Goal: Transaction & Acquisition: Download file/media

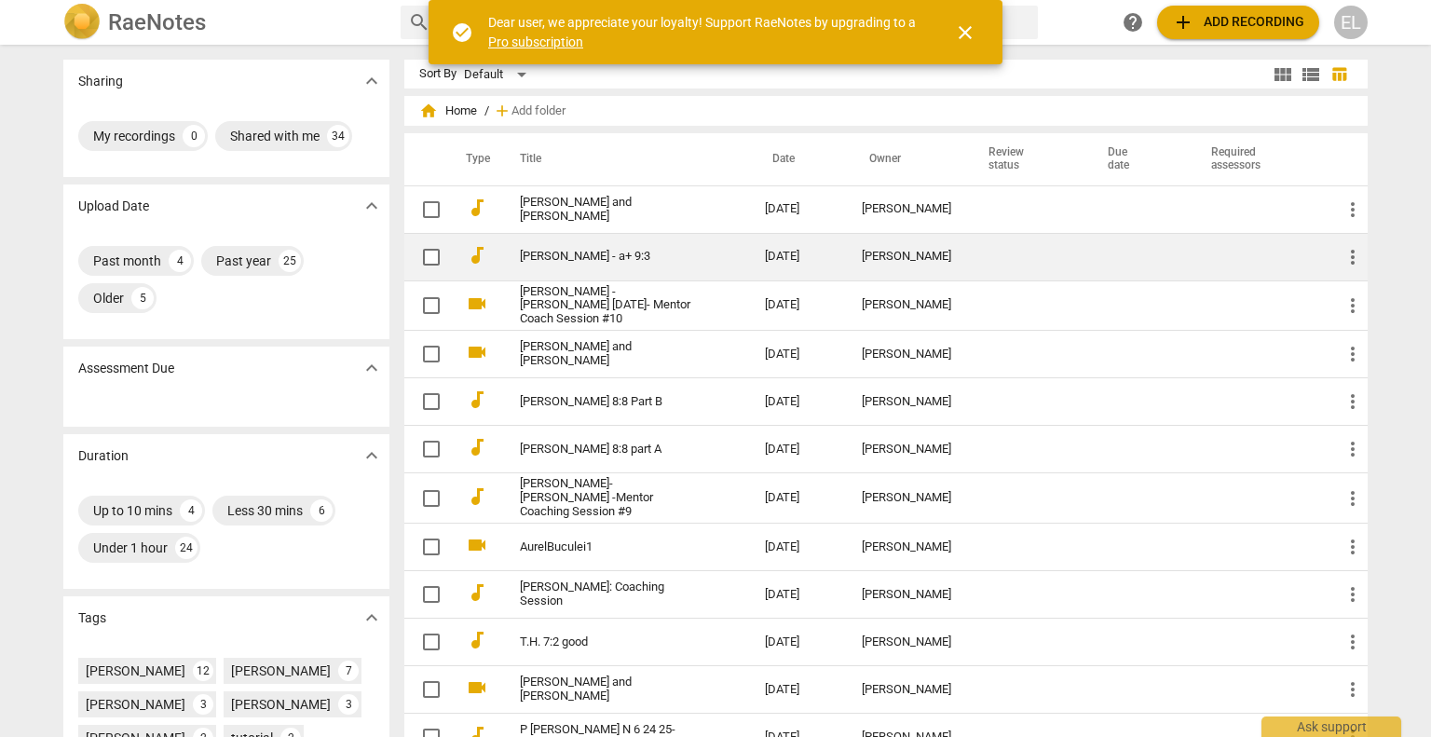
click at [538, 253] on link "[PERSON_NAME] - a+ 9:3" at bounding box center [609, 257] width 178 height 14
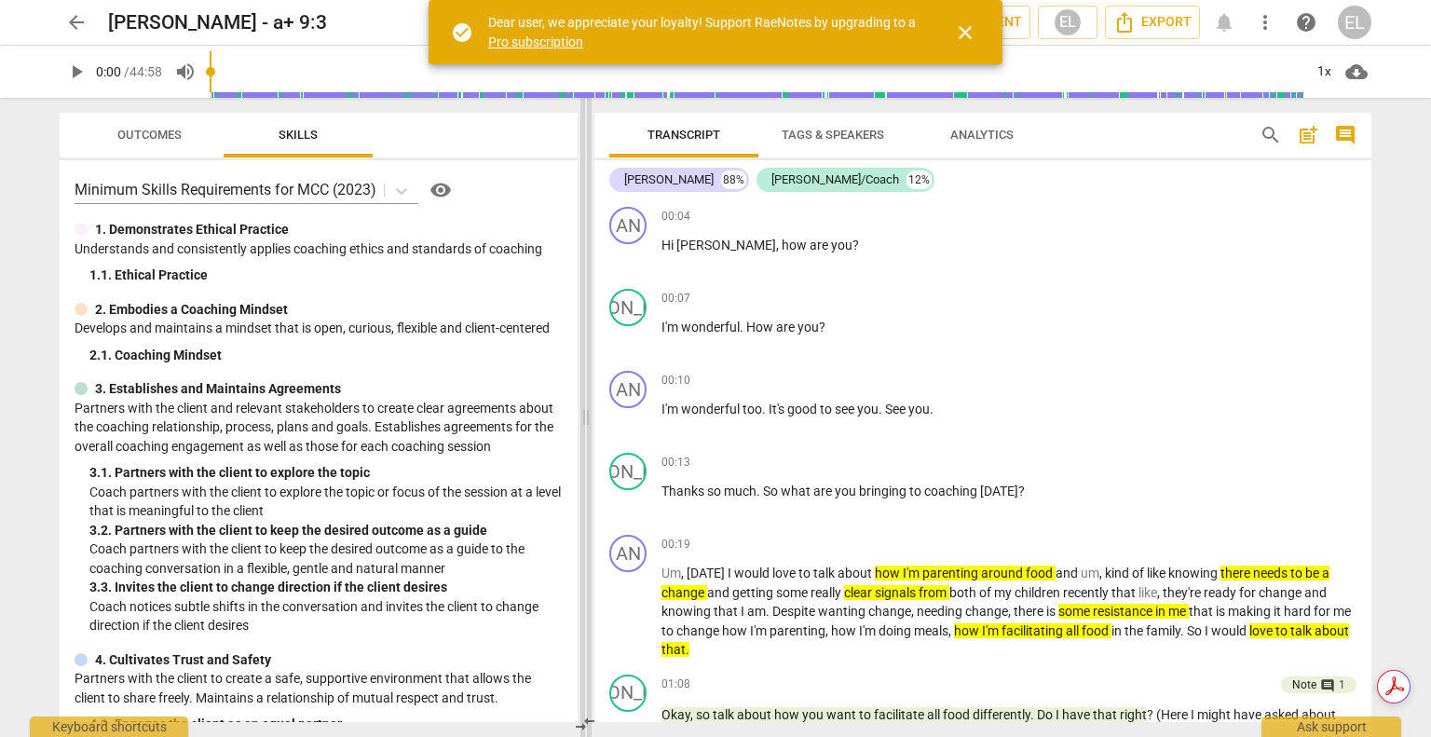
drag, startPoint x: 716, startPoint y: 420, endPoint x: 570, endPoint y: 412, distance: 145.6
click at [581, 415] on span at bounding box center [586, 417] width 11 height 639
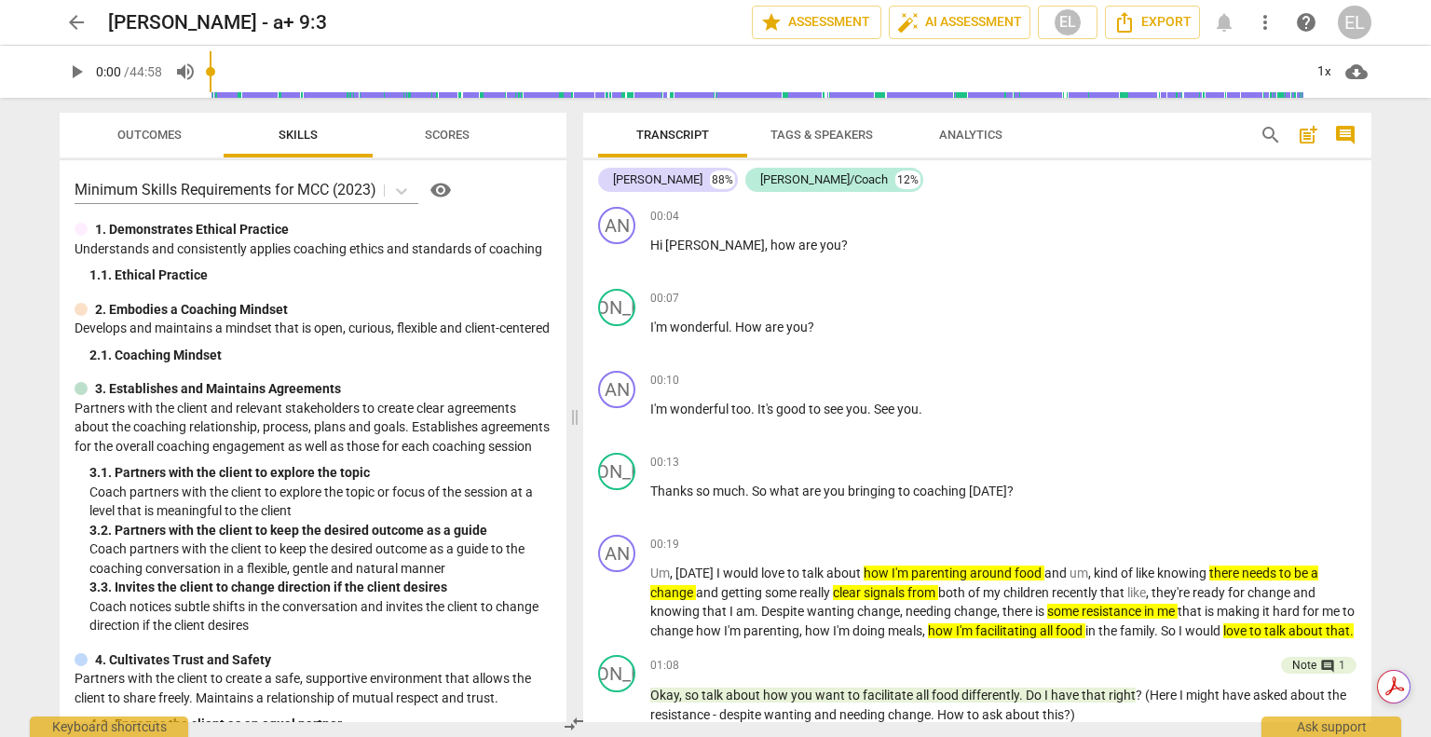
click at [84, 26] on span "arrow_back" at bounding box center [76, 22] width 22 height 22
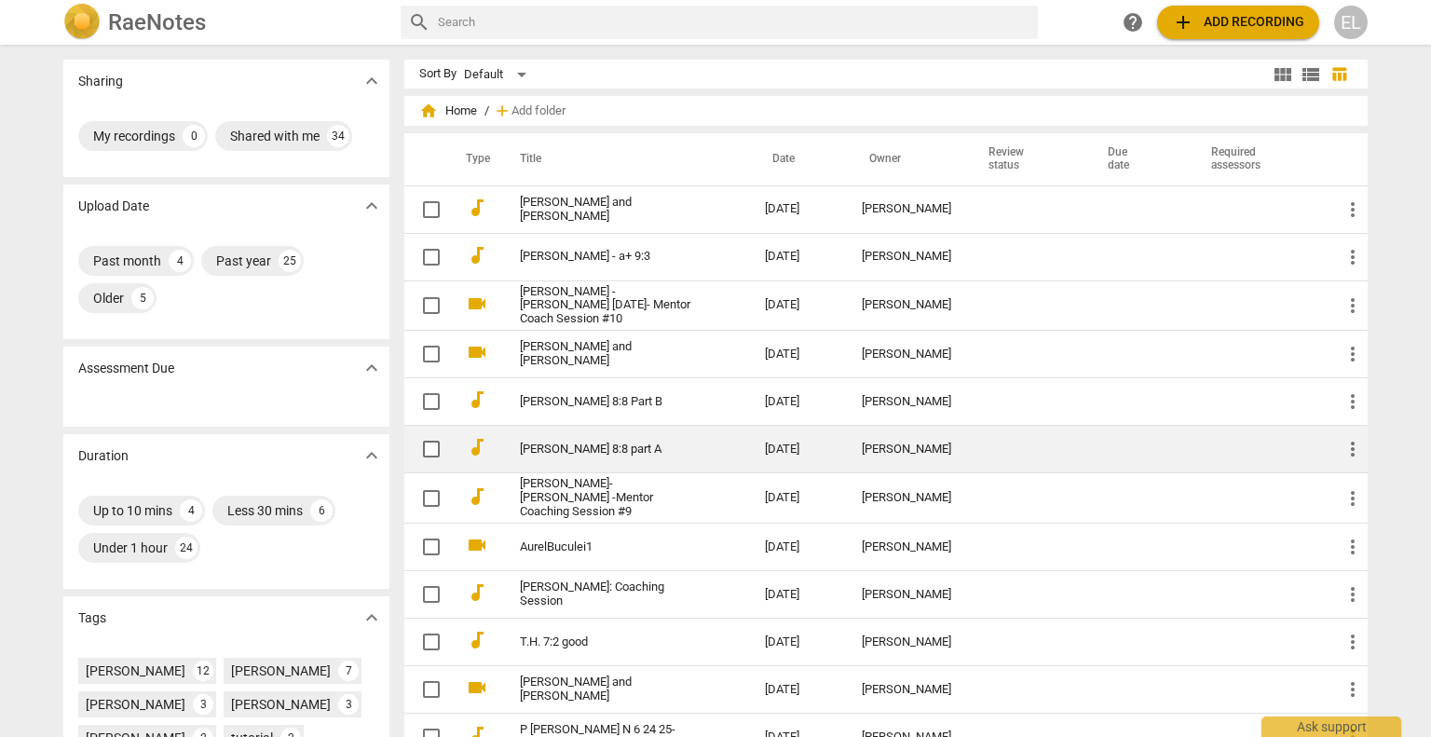
click at [548, 450] on link "[PERSON_NAME] 8:8 part A" at bounding box center [609, 450] width 178 height 14
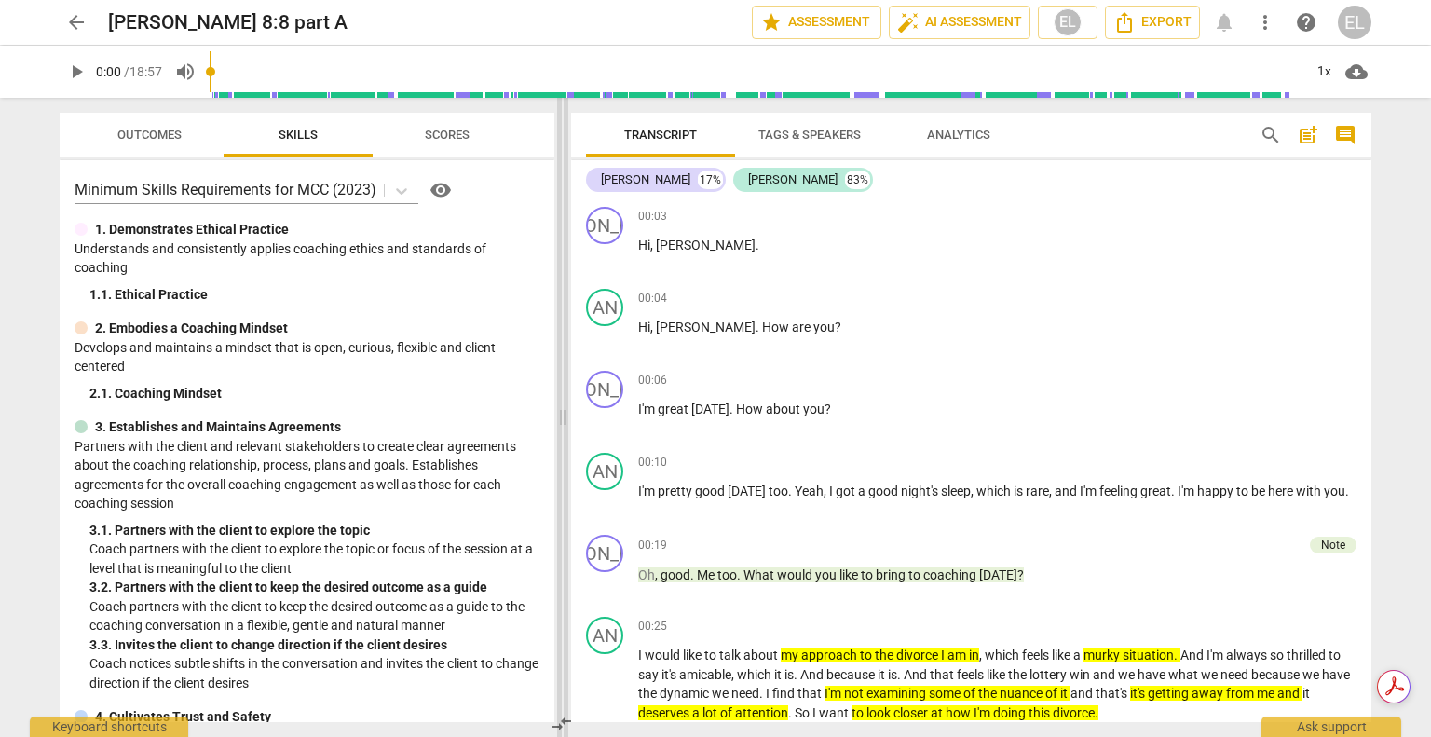
drag, startPoint x: 719, startPoint y: 424, endPoint x: 565, endPoint y: 441, distance: 154.7
click at [565, 441] on span at bounding box center [562, 417] width 11 height 639
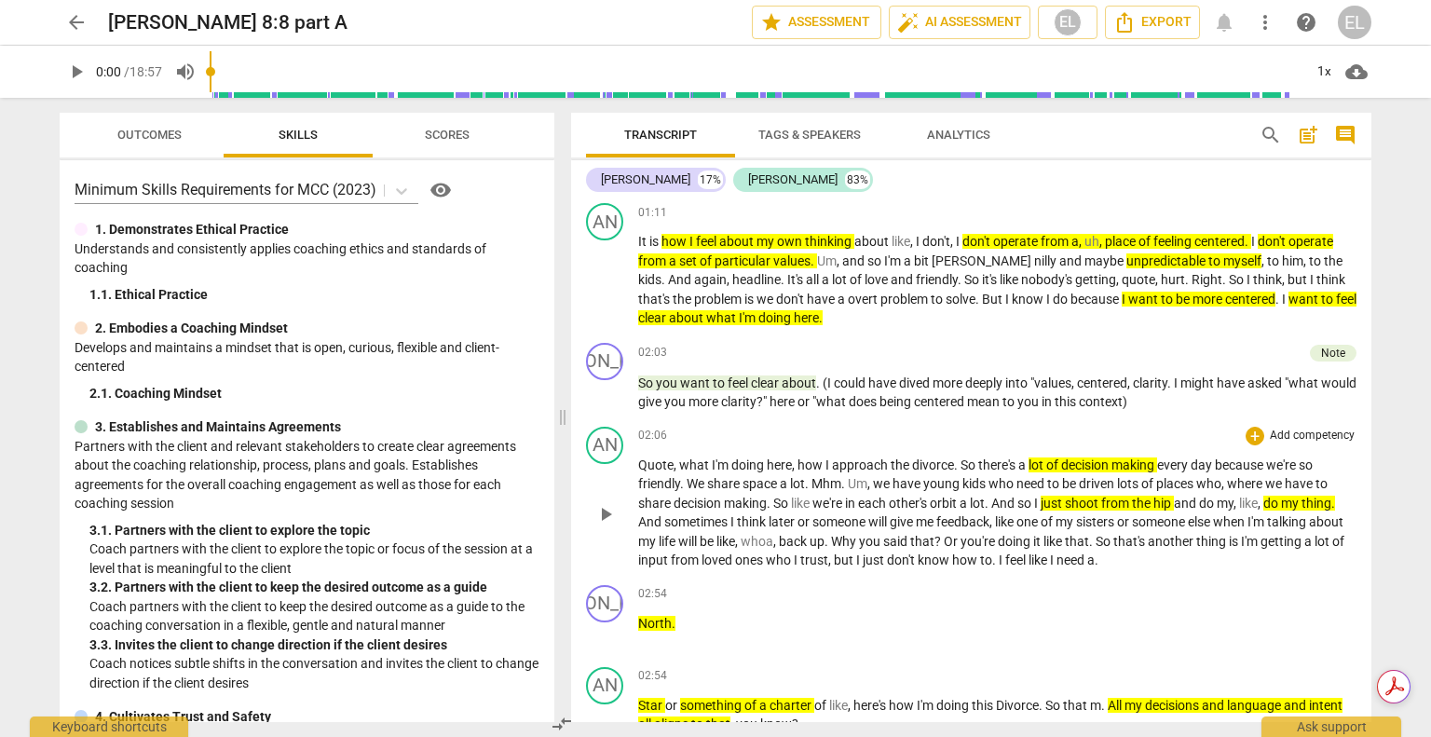
scroll to position [652, 0]
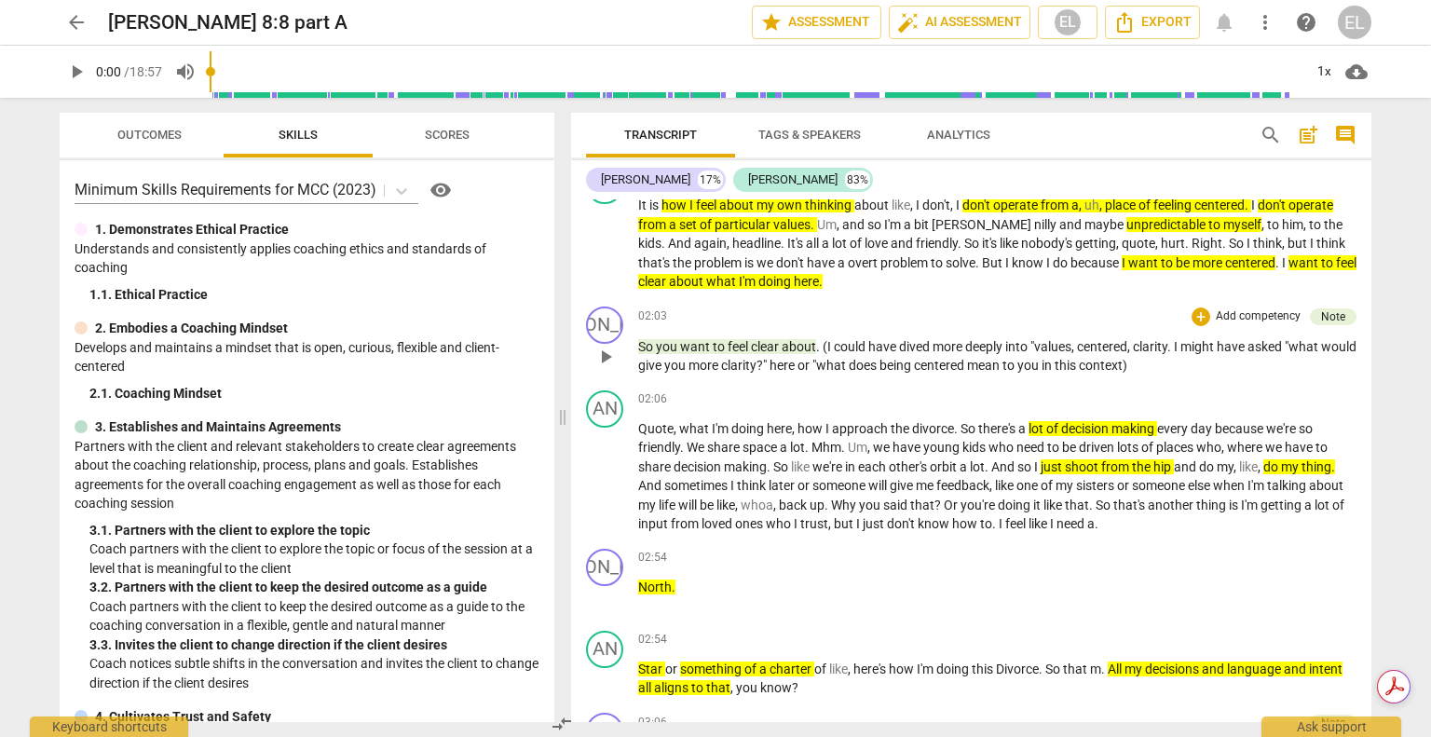
click at [664, 358] on span "give" at bounding box center [651, 365] width 26 height 15
click at [690, 350] on p "So you want to feel clear about . (I could have dived more deeply into "values …" at bounding box center [997, 356] width 719 height 38
click at [601, 353] on span "play_arrow" at bounding box center [606, 357] width 22 height 22
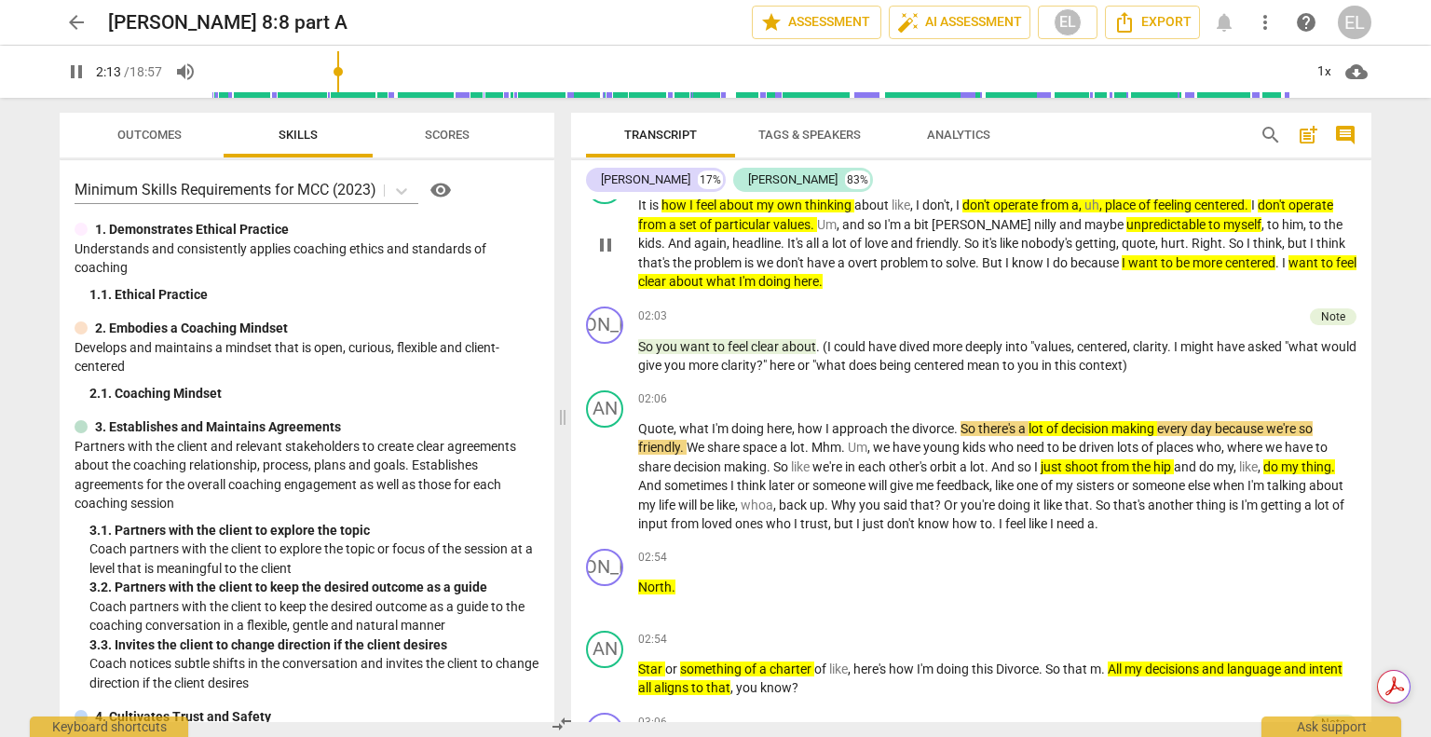
click at [611, 249] on span "pause" at bounding box center [606, 245] width 22 height 22
type input "133"
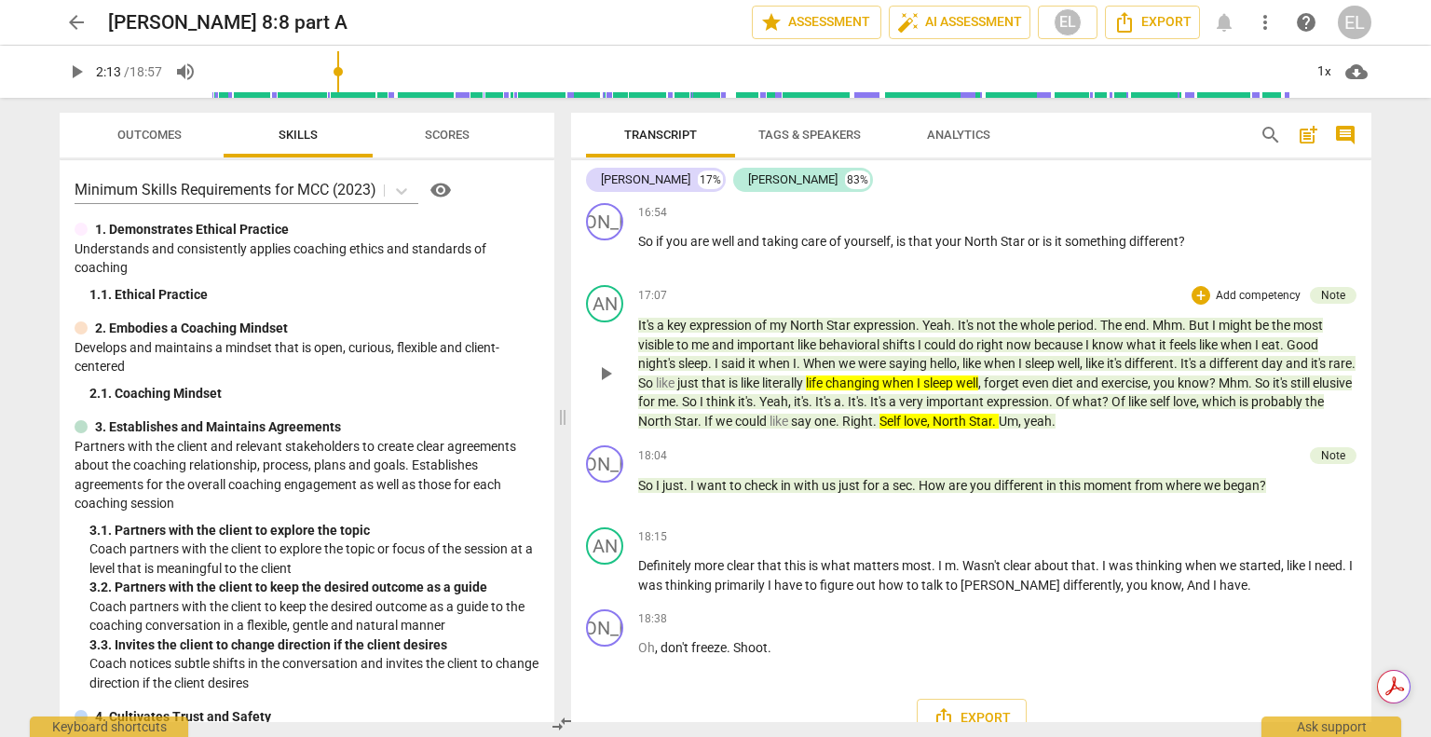
scroll to position [5752, 0]
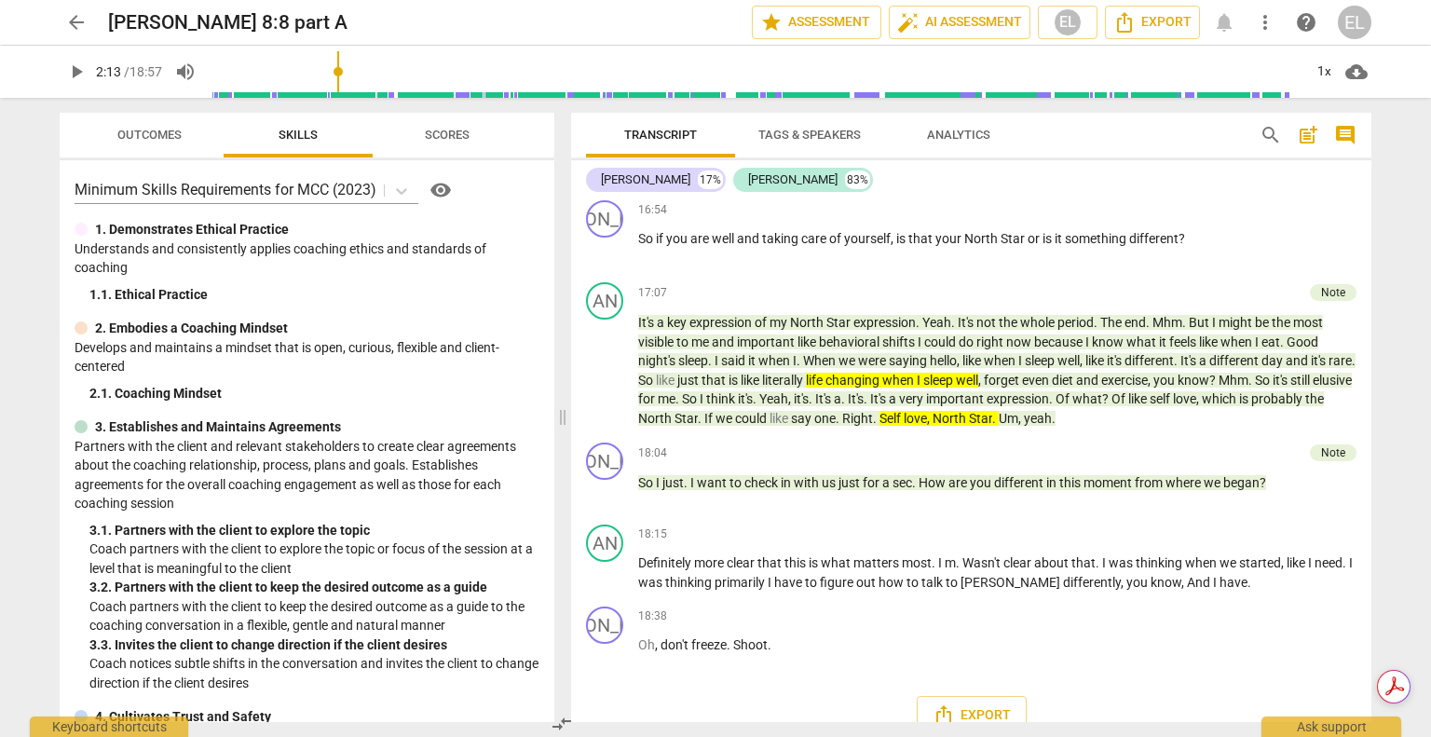
click at [78, 31] on span "arrow_back" at bounding box center [76, 22] width 22 height 22
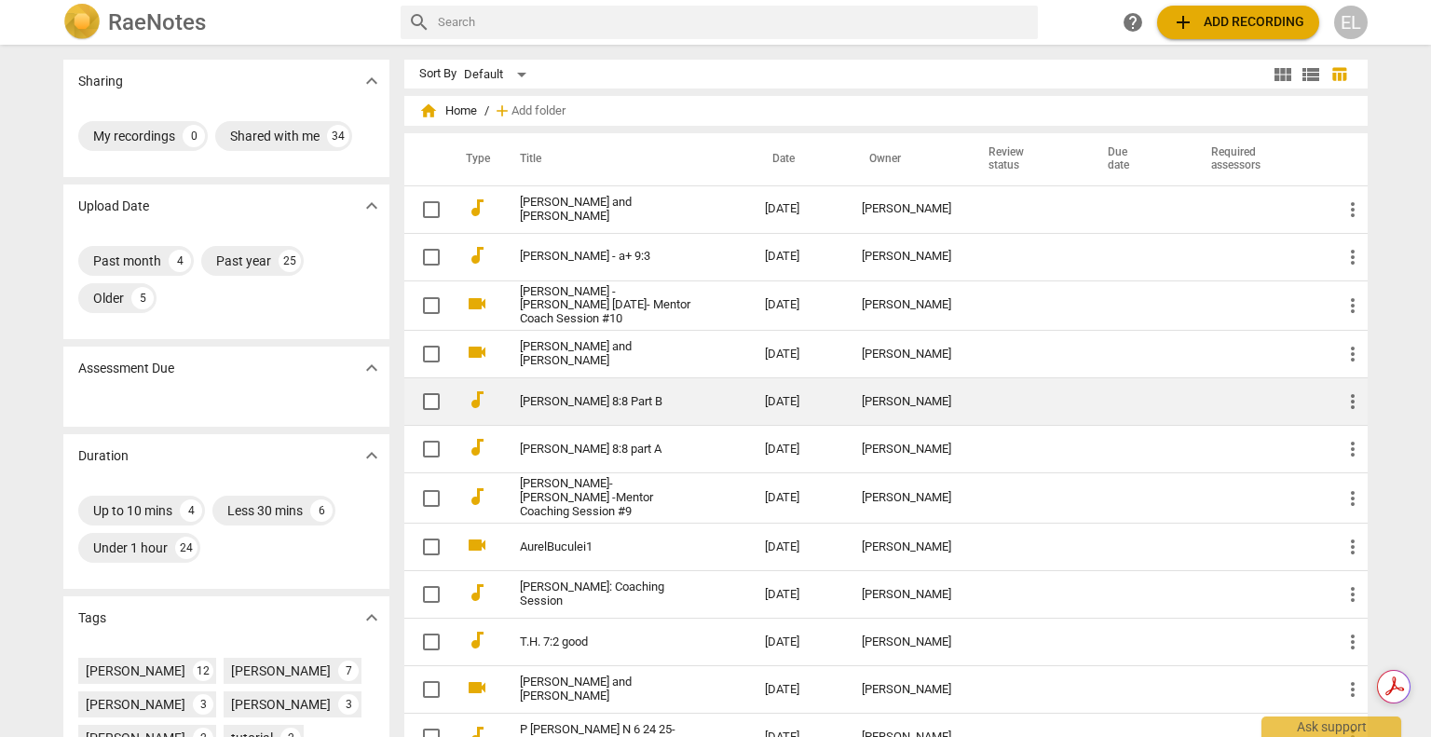
click at [540, 392] on td "[PERSON_NAME] 8:8 Part B" at bounding box center [624, 402] width 253 height 48
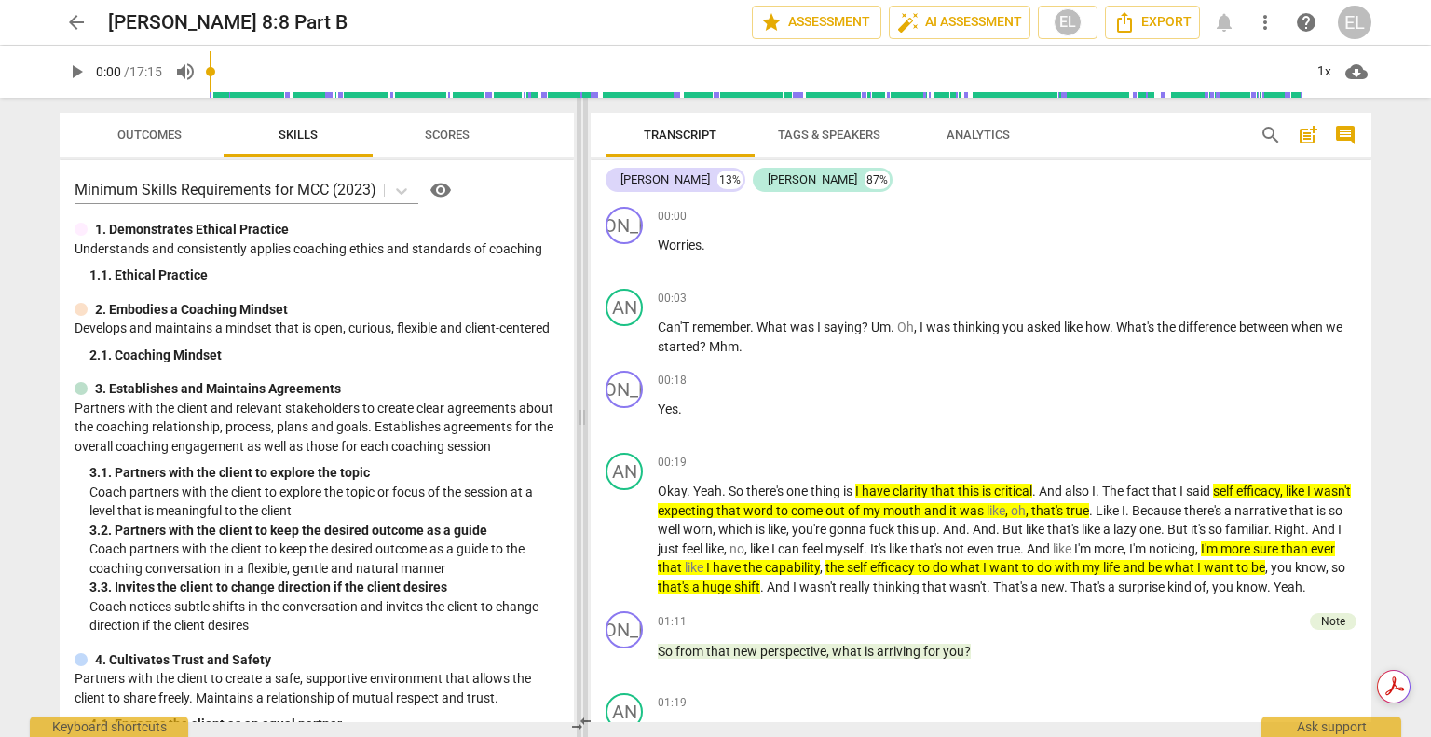
drag, startPoint x: 716, startPoint y: 420, endPoint x: 574, endPoint y: 397, distance: 143.6
click at [577, 403] on span at bounding box center [582, 417] width 11 height 639
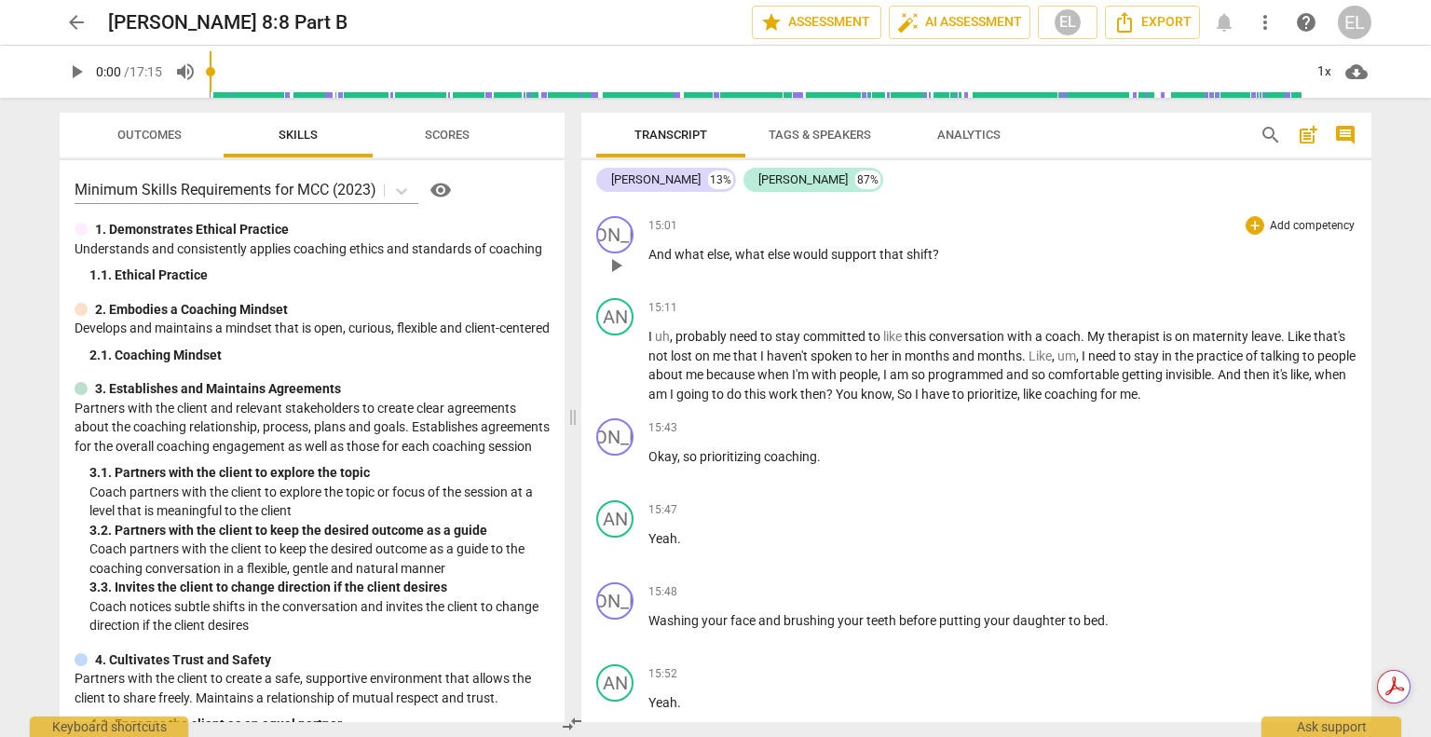
scroll to position [5219, 0]
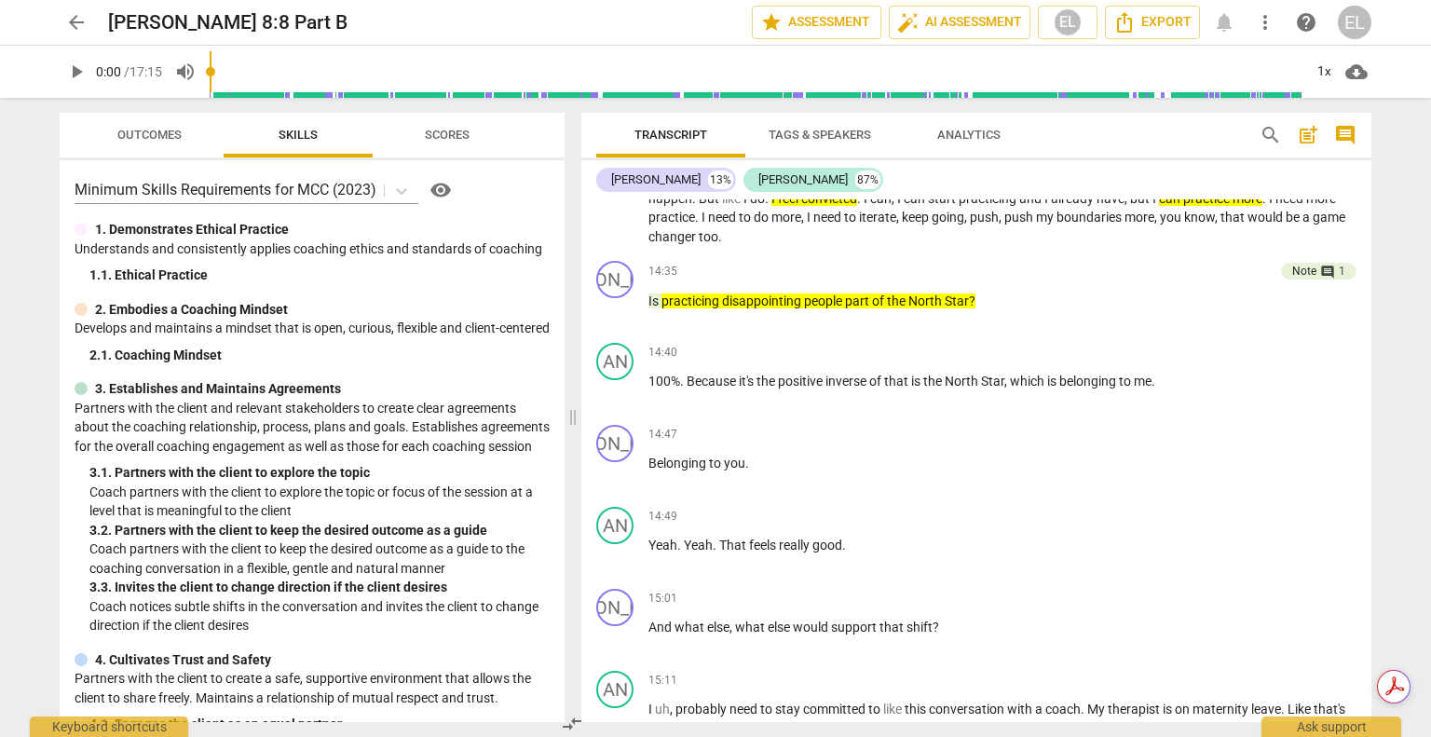
click at [88, 28] on span "arrow_back" at bounding box center [77, 22] width 34 height 22
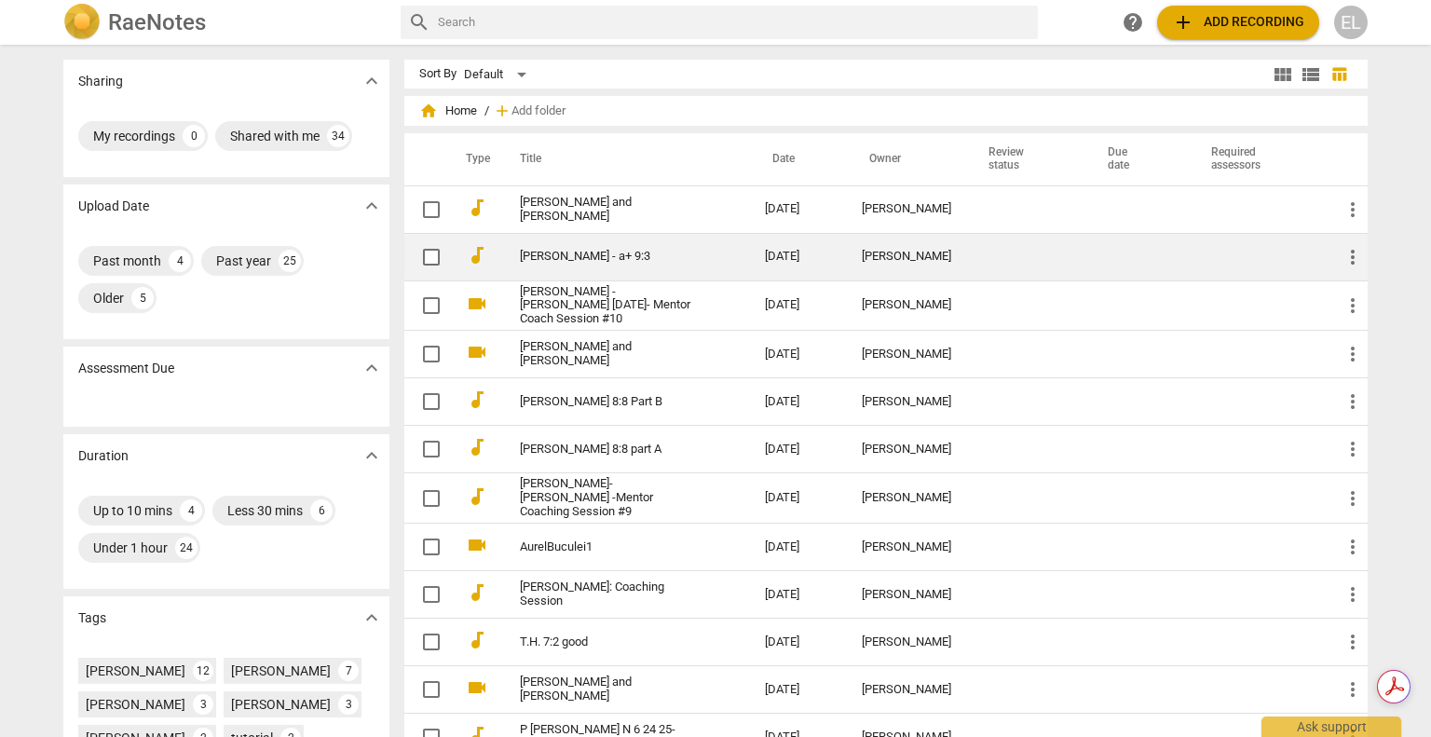
click at [528, 250] on link "[PERSON_NAME] - a+ 9:3" at bounding box center [609, 257] width 178 height 14
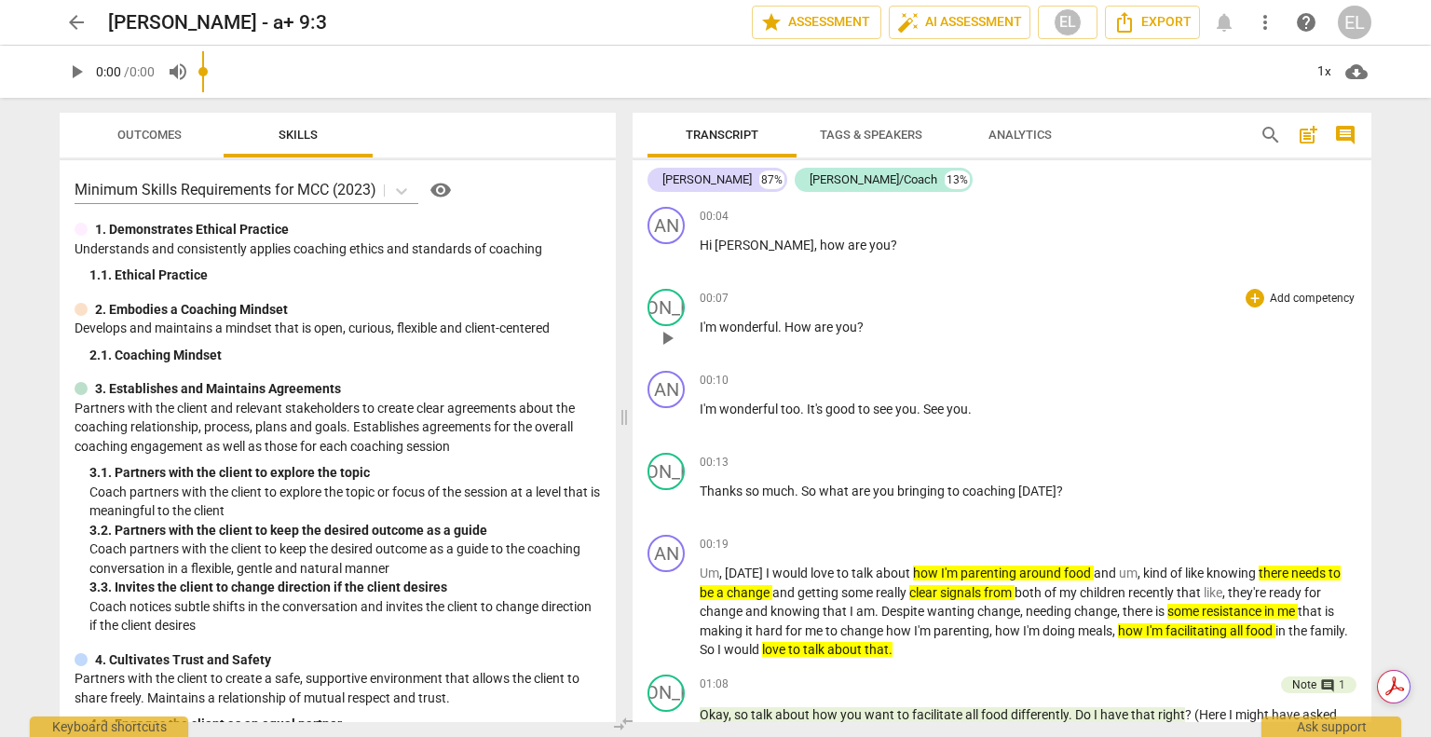
drag, startPoint x: 719, startPoint y: 390, endPoint x: 662, endPoint y: 346, distance: 72.3
click at [623, 390] on span at bounding box center [624, 417] width 11 height 639
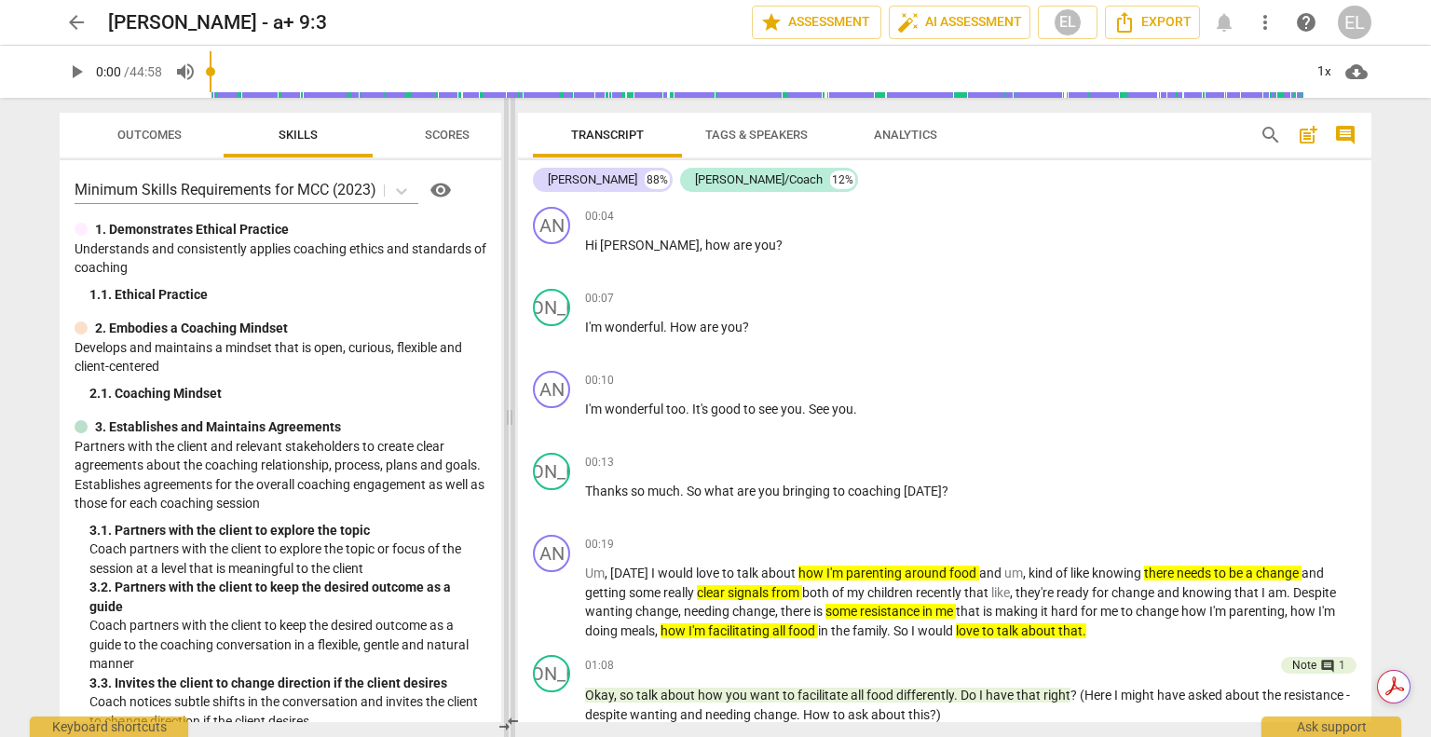
drag, startPoint x: 625, startPoint y: 418, endPoint x: 514, endPoint y: 428, distance: 111.4
click at [514, 428] on span at bounding box center [509, 417] width 11 height 639
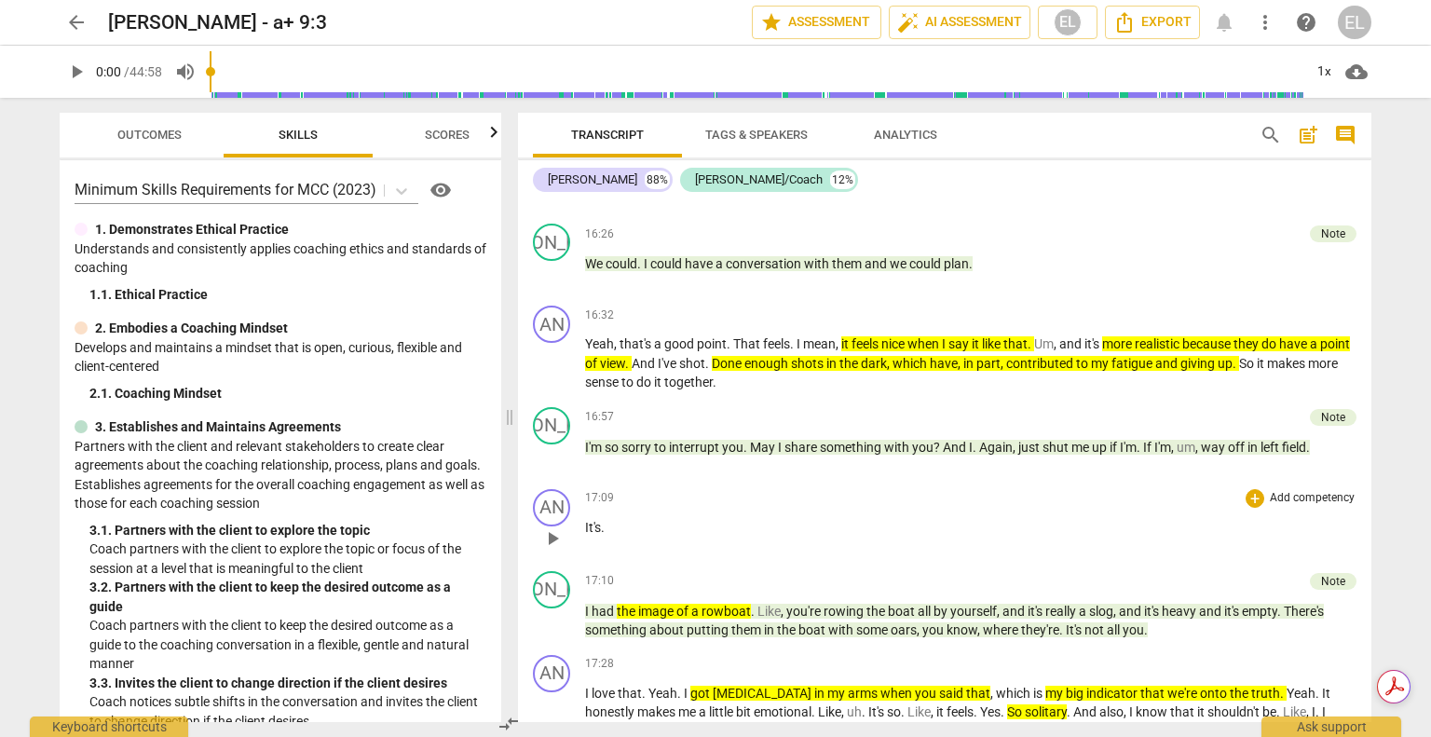
scroll to position [6620, 0]
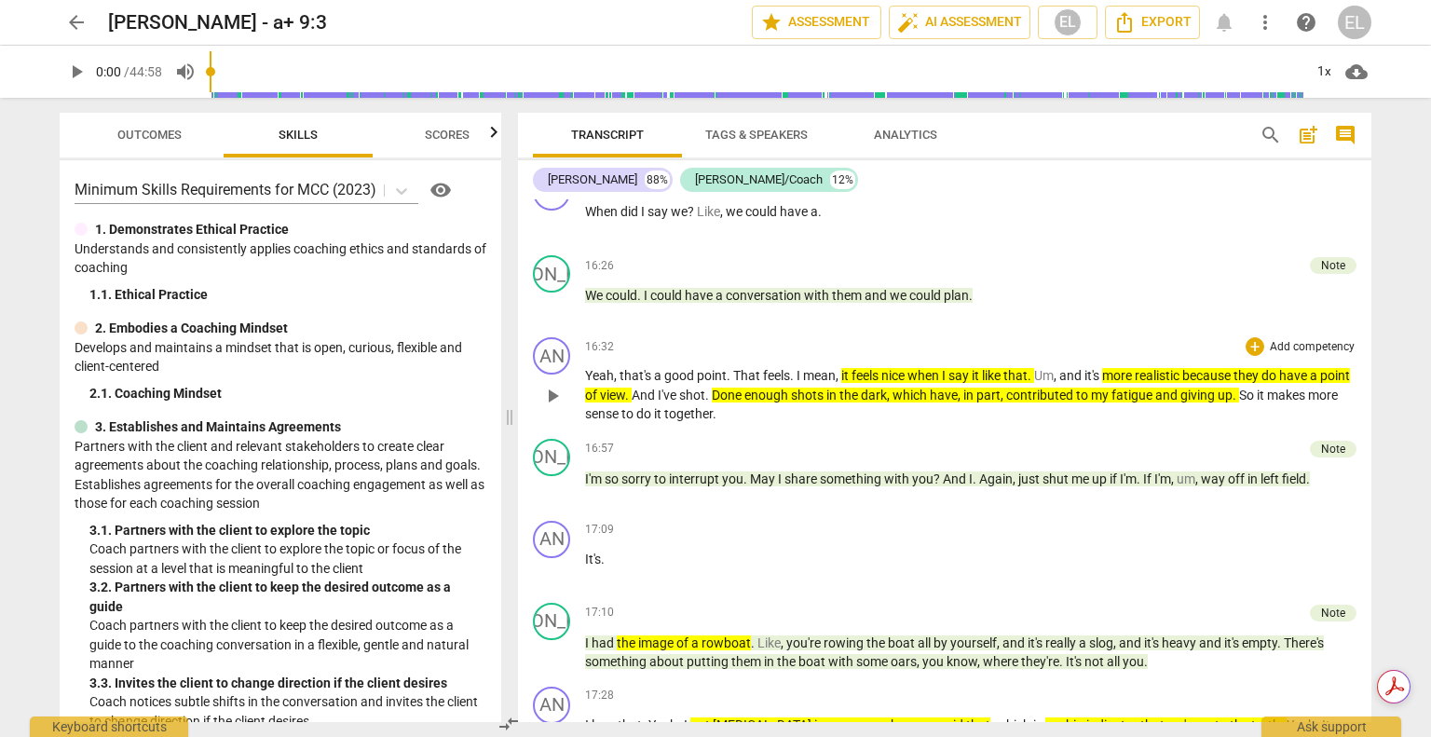
click at [654, 421] on span "do" at bounding box center [646, 413] width 18 height 15
click at [1308, 403] on span "makes" at bounding box center [1287, 395] width 41 height 15
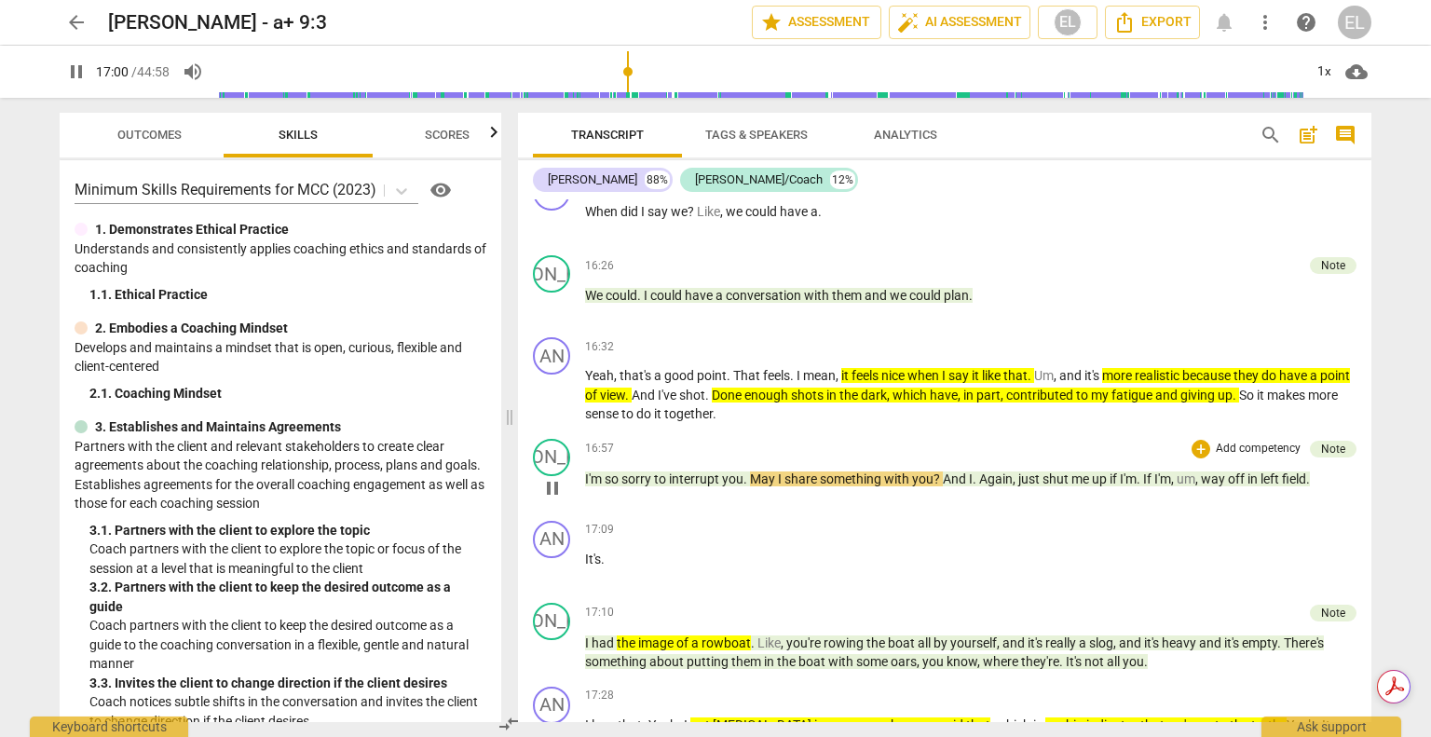
click at [557, 499] on span "pause" at bounding box center [552, 488] width 22 height 22
click at [1257, 403] on span "So" at bounding box center [1248, 395] width 18 height 15
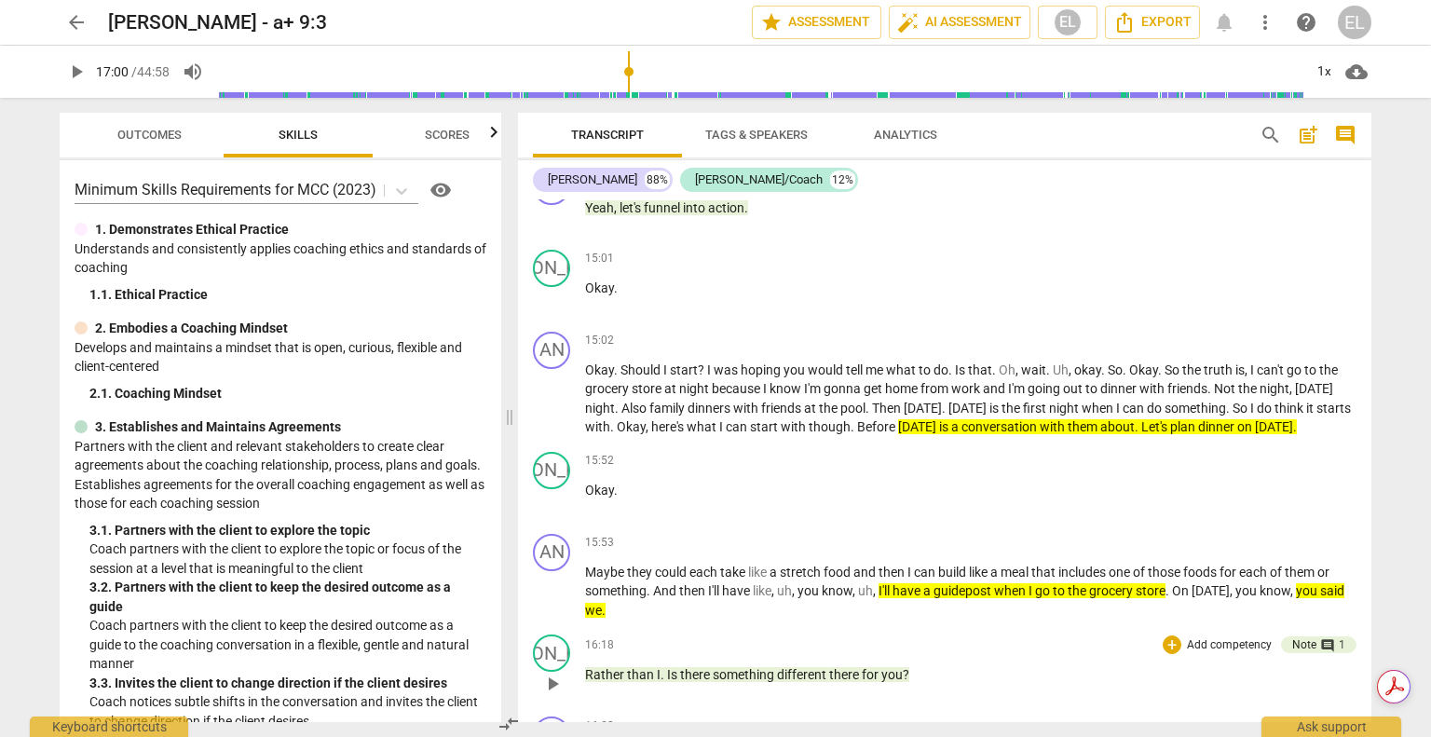
scroll to position [6061, 0]
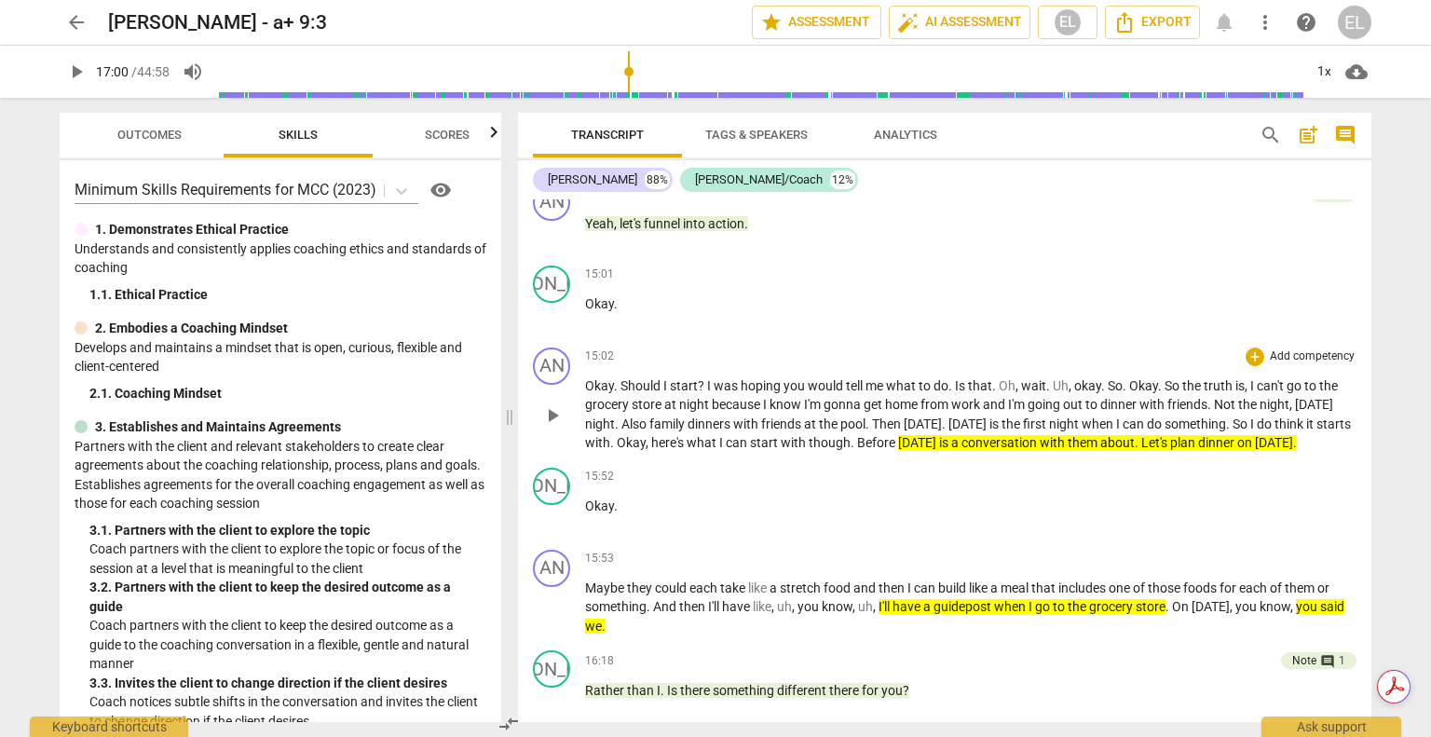
click at [652, 415] on p "Okay . Should I start ? I was hoping you would tell me what to do . Is that . O…" at bounding box center [971, 415] width 772 height 76
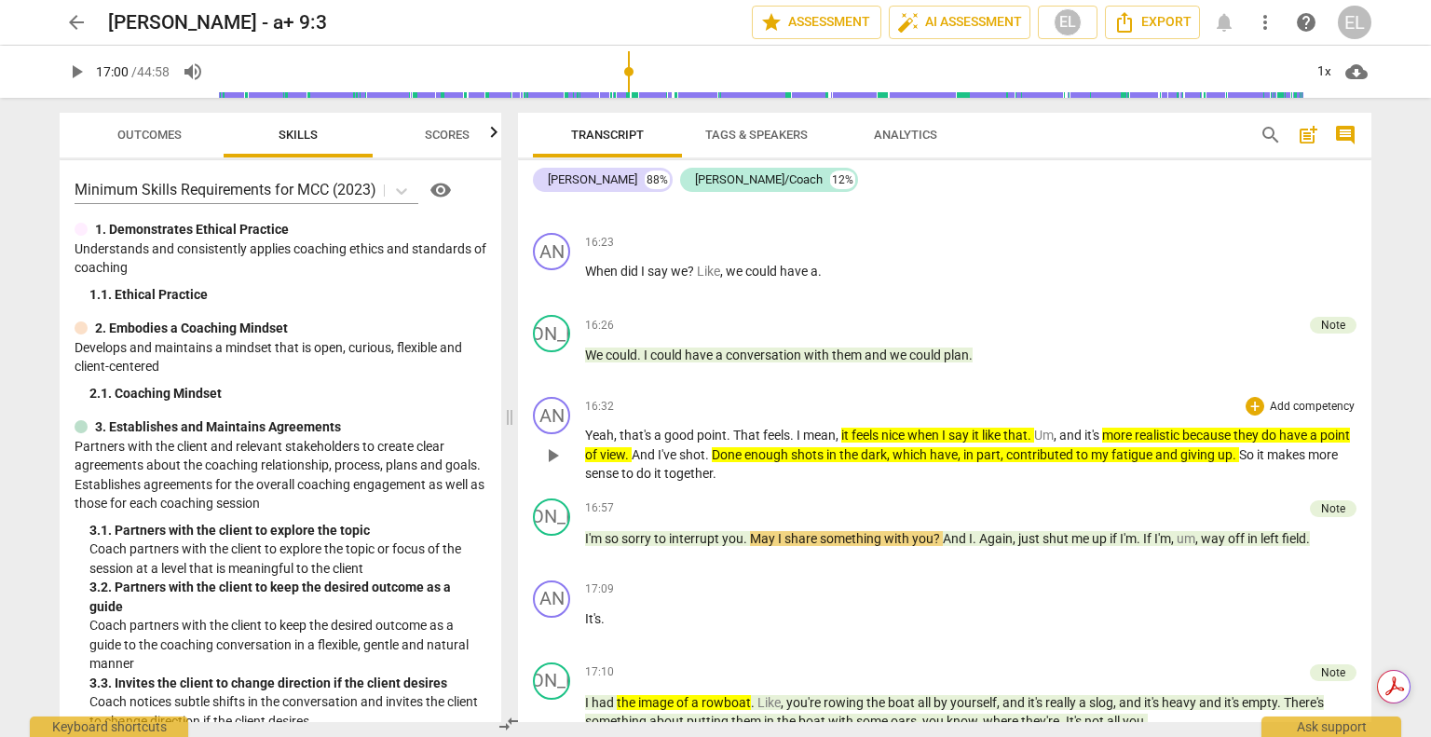
scroll to position [6549, 0]
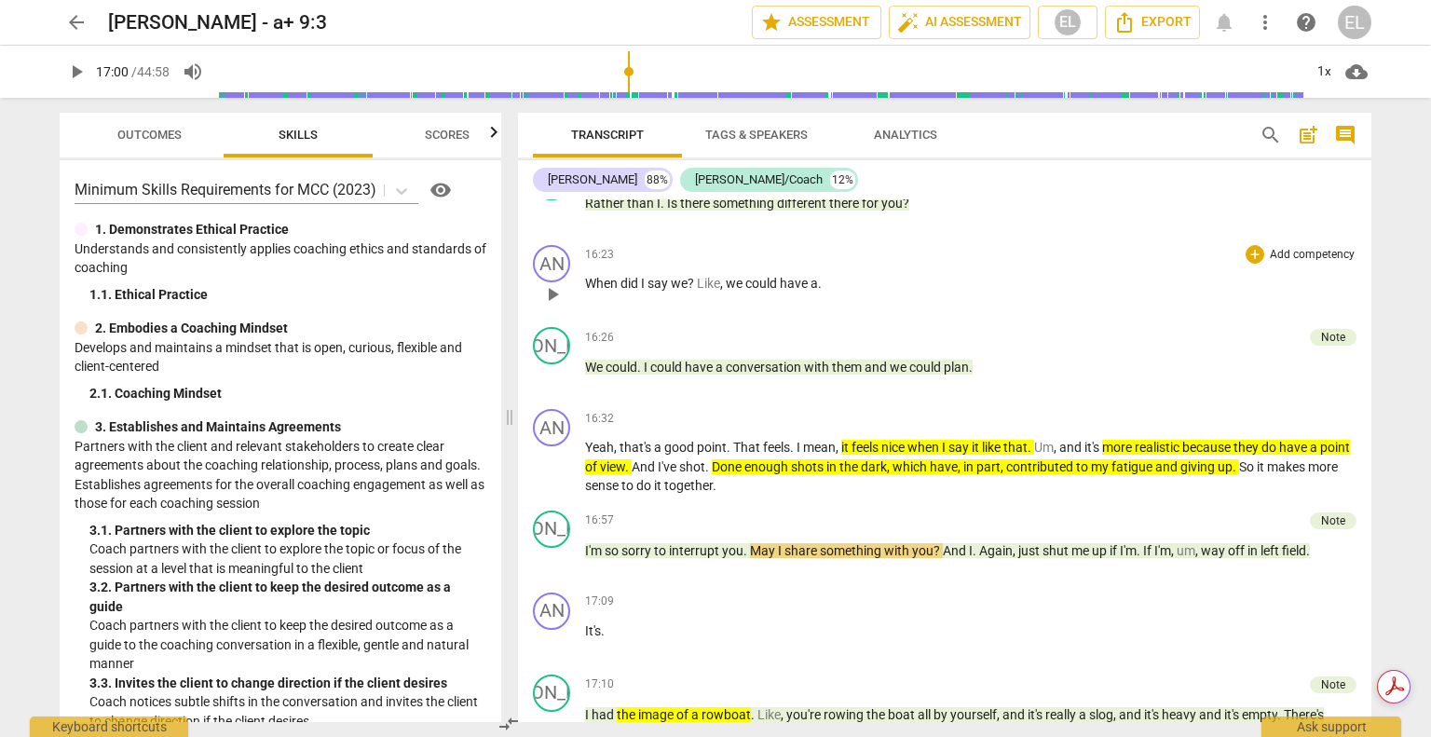
type input "1021"
click at [891, 472] on p "Yeah , that's a good point . That feels . I mean , it feels nice when I say it …" at bounding box center [971, 467] width 772 height 58
click at [958, 474] on span "have" at bounding box center [944, 466] width 28 height 15
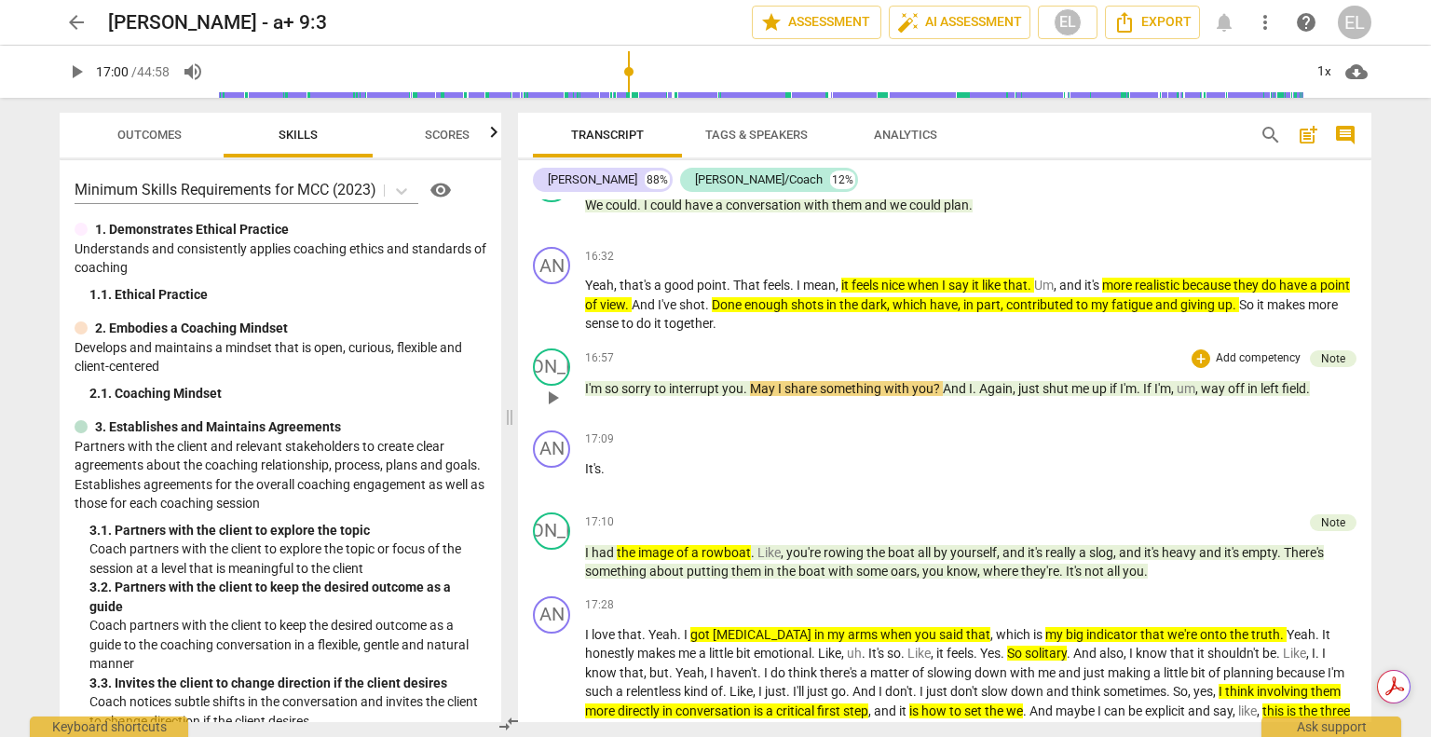
scroll to position [6455, 0]
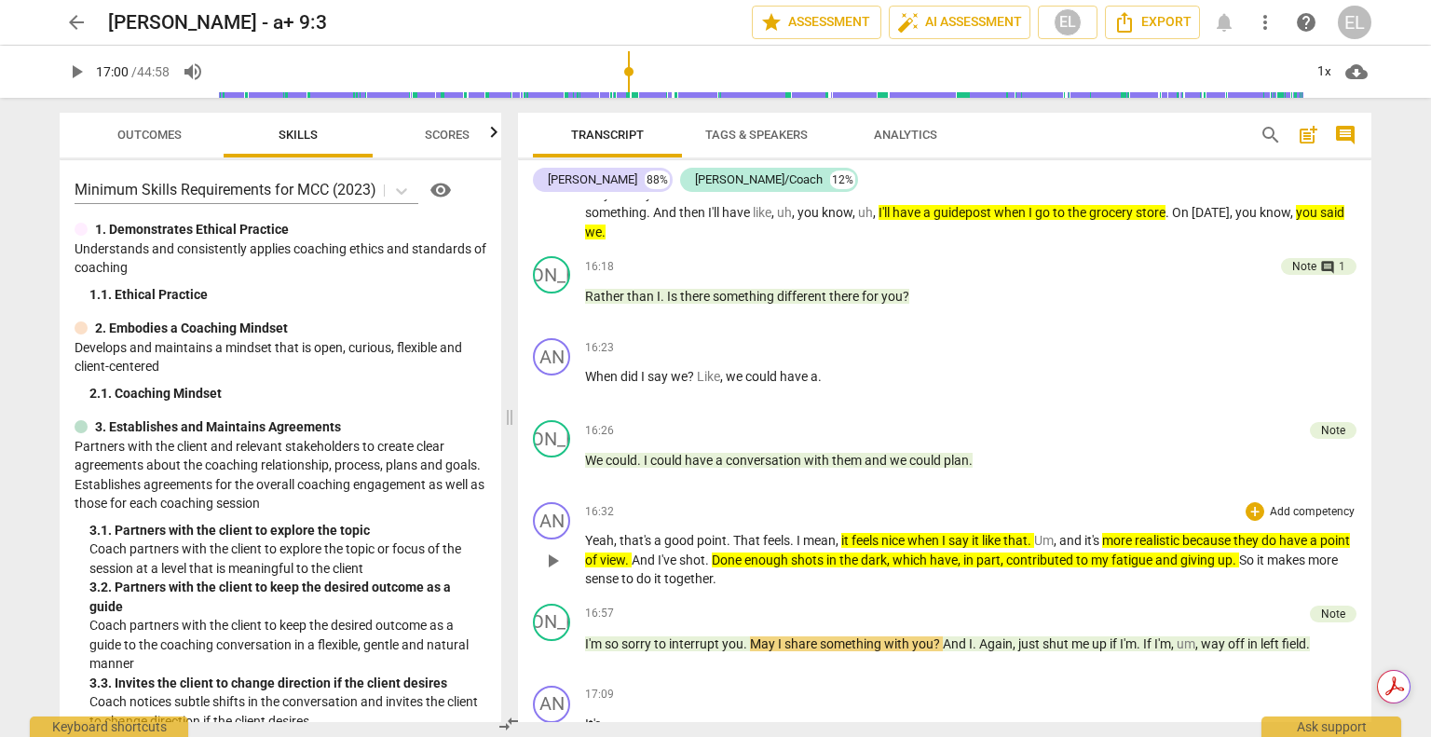
click at [861, 568] on span "the" at bounding box center [850, 560] width 21 height 15
click at [982, 548] on span "it" at bounding box center [977, 540] width 10 height 15
click at [1264, 22] on span "more_vert" at bounding box center [1265, 22] width 22 height 22
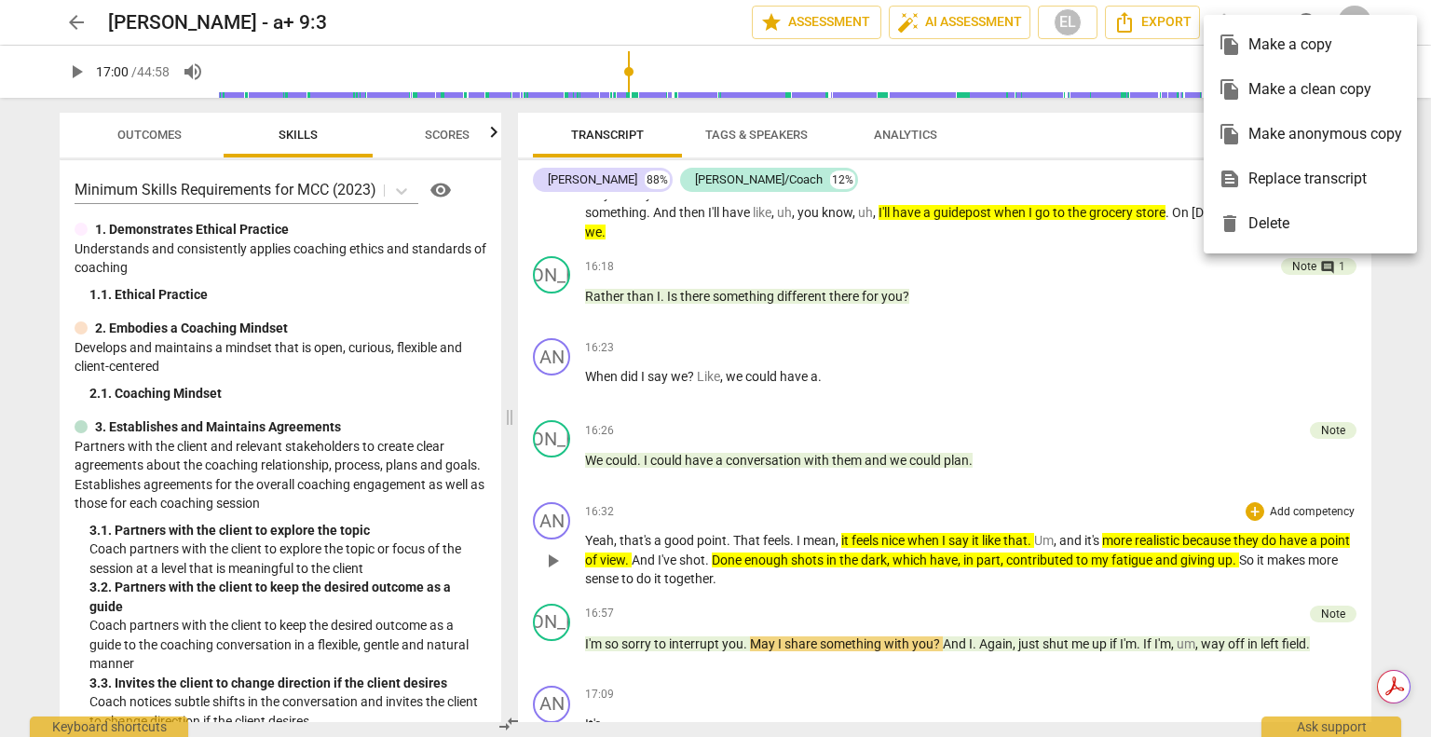
click at [1227, 331] on div at bounding box center [715, 368] width 1431 height 737
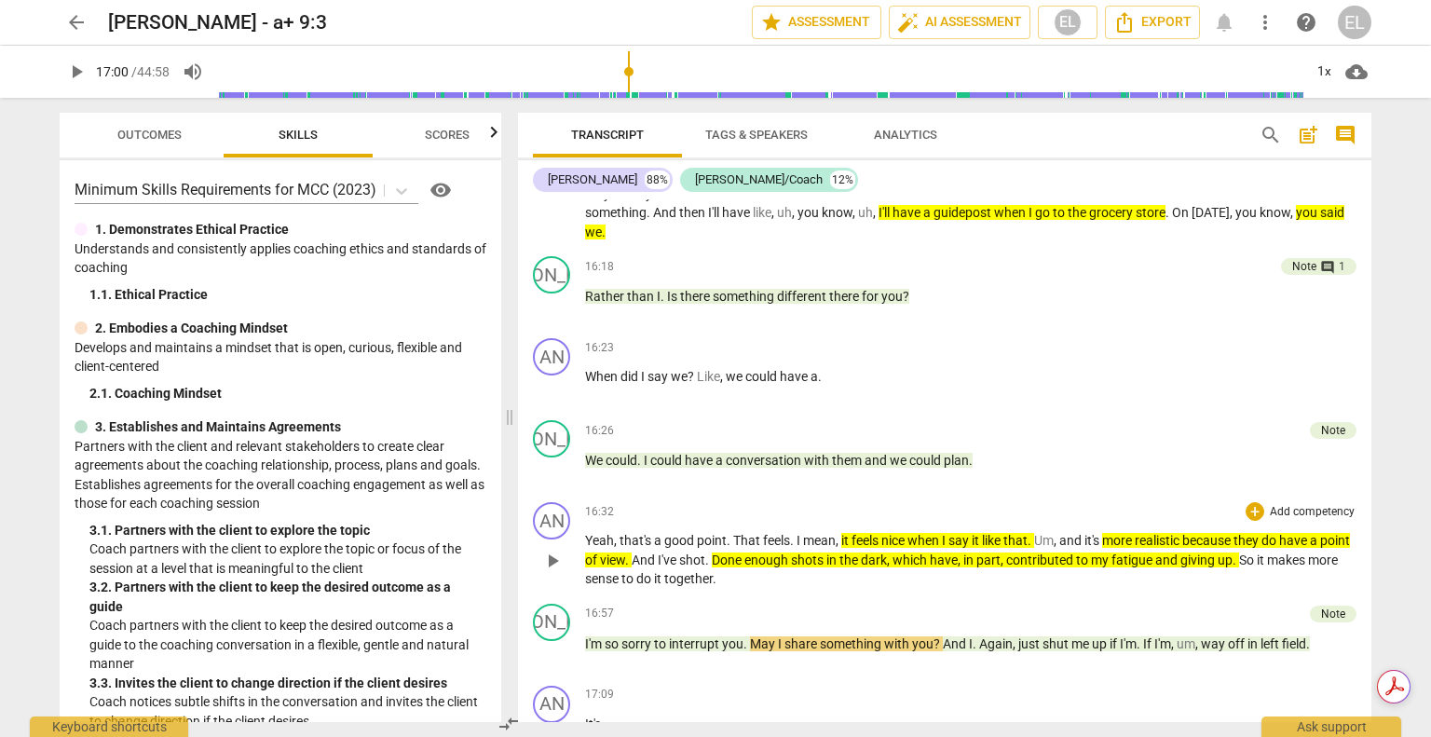
click at [1266, 26] on span "more_vert" at bounding box center [1265, 22] width 22 height 22
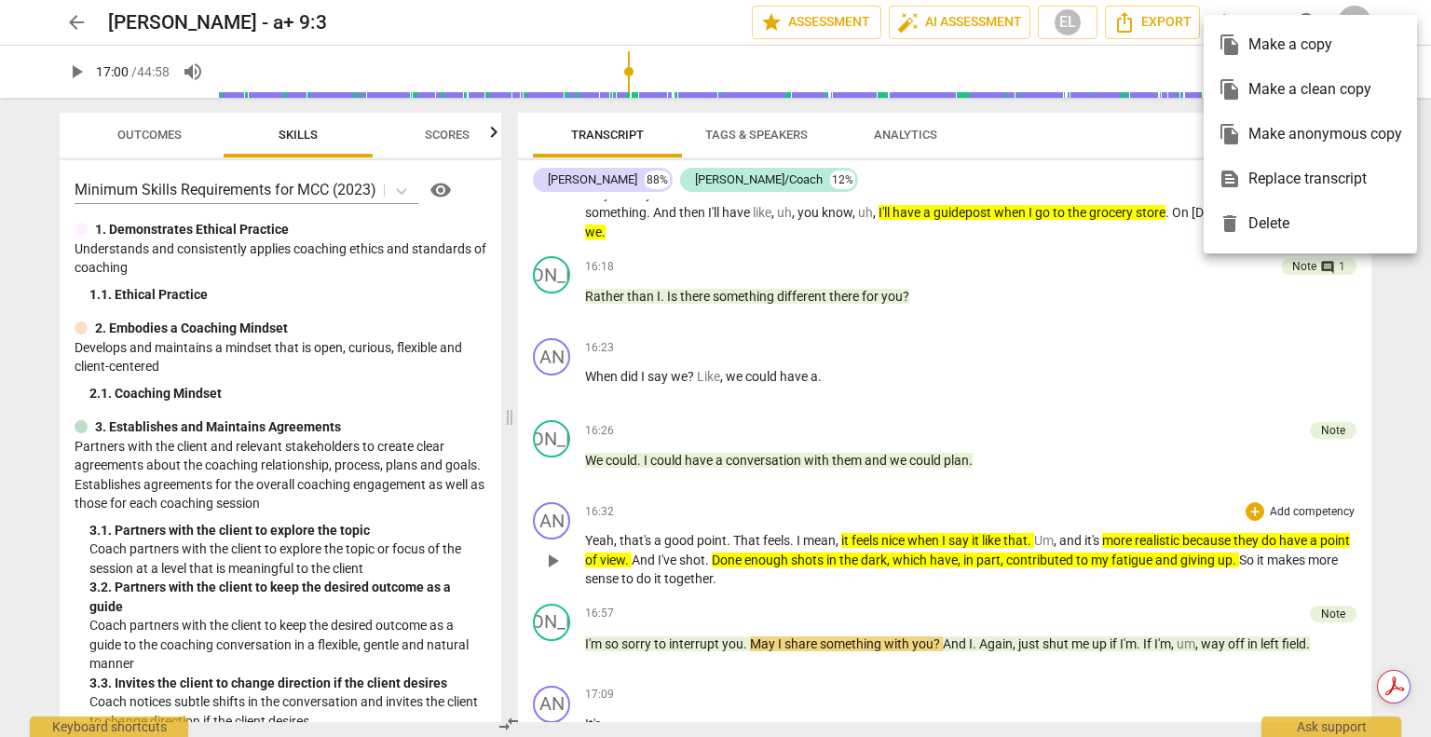
click at [1038, 349] on div at bounding box center [715, 368] width 1431 height 737
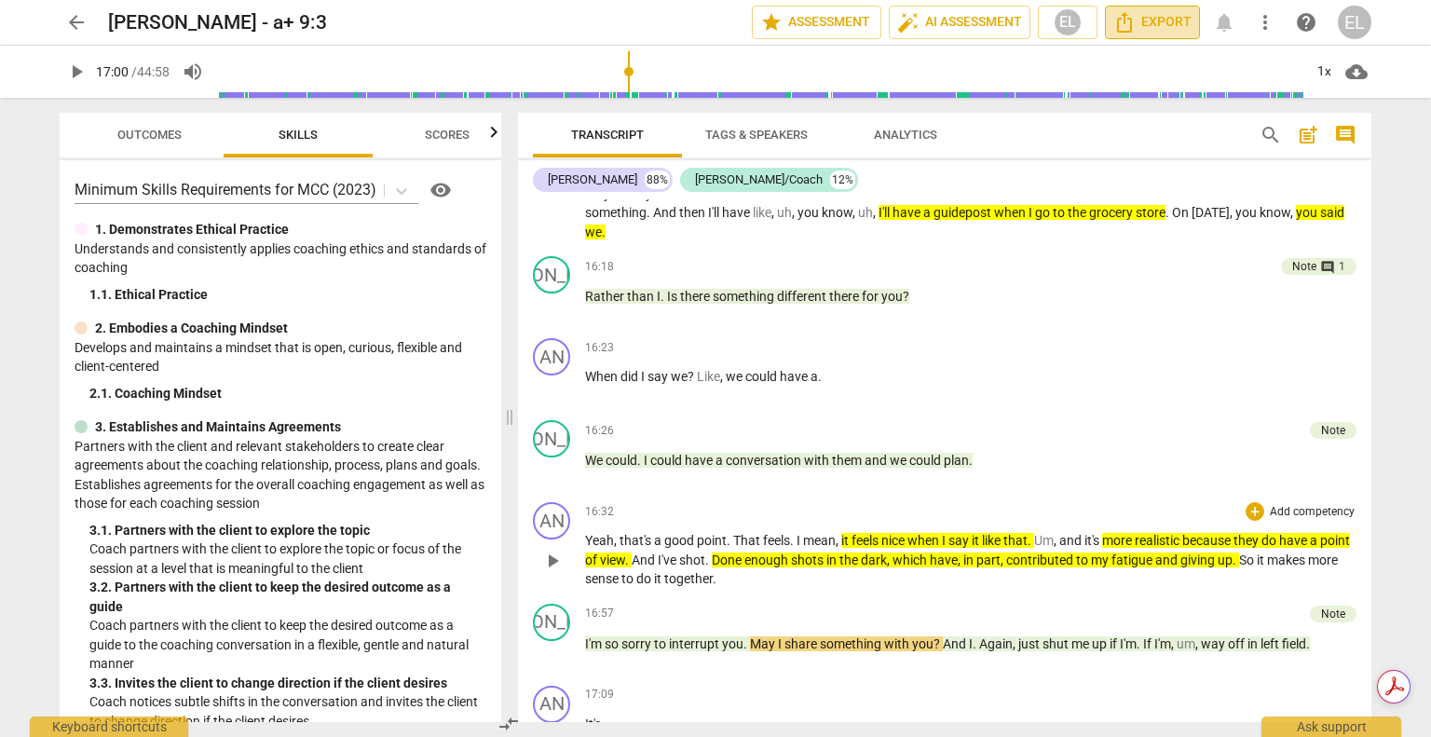
click at [1176, 23] on span "Export" at bounding box center [1153, 22] width 78 height 22
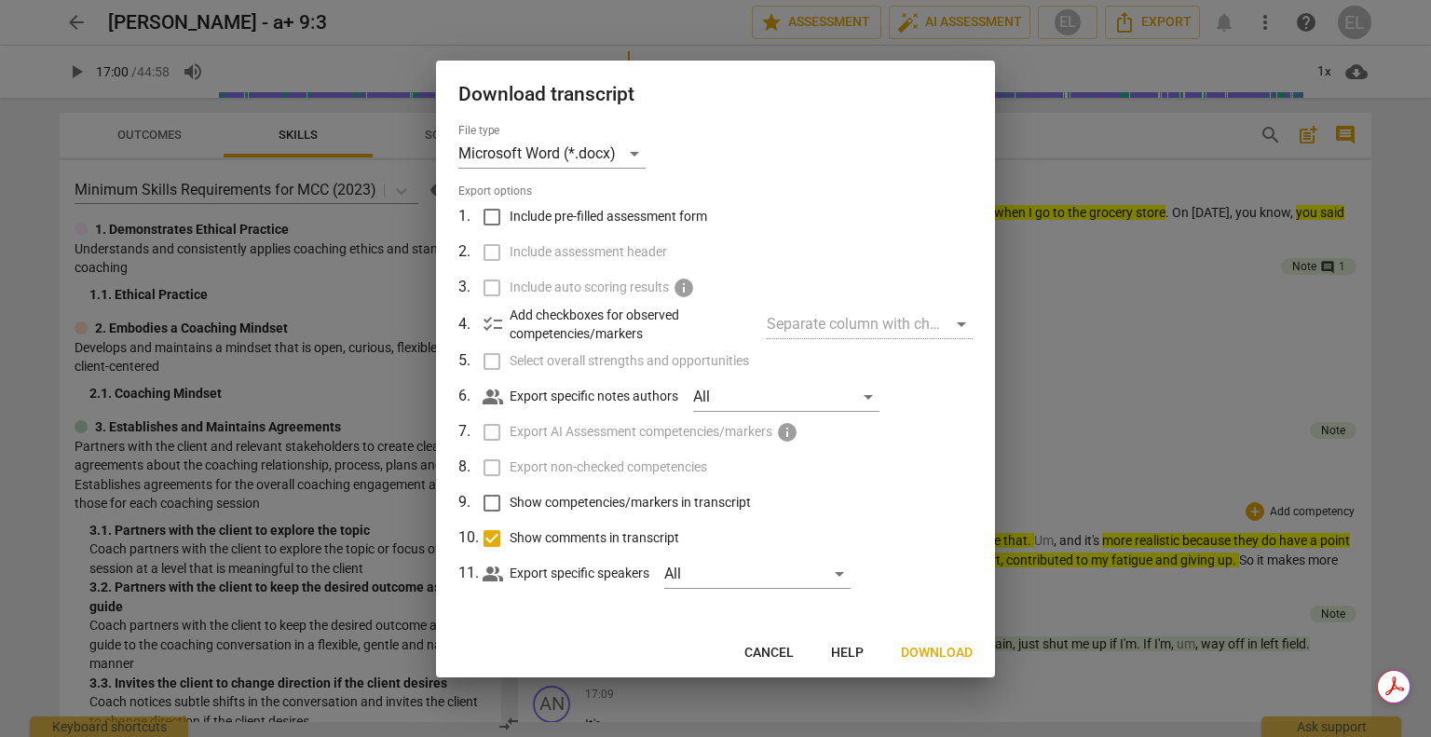
drag, startPoint x: 1151, startPoint y: 417, endPoint x: 1161, endPoint y: 411, distance: 11.7
click at [1153, 417] on div at bounding box center [715, 368] width 1431 height 737
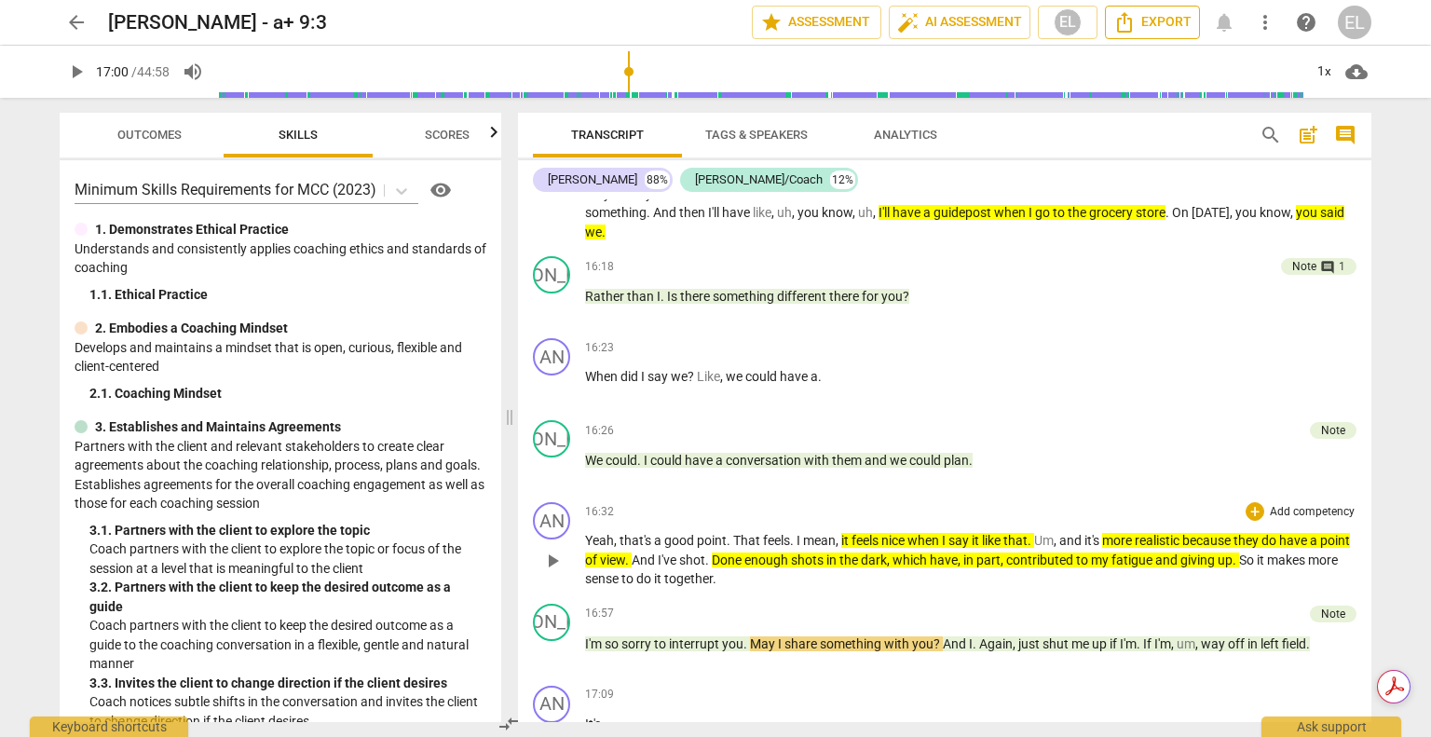
click at [1155, 19] on span "Export" at bounding box center [1153, 22] width 78 height 22
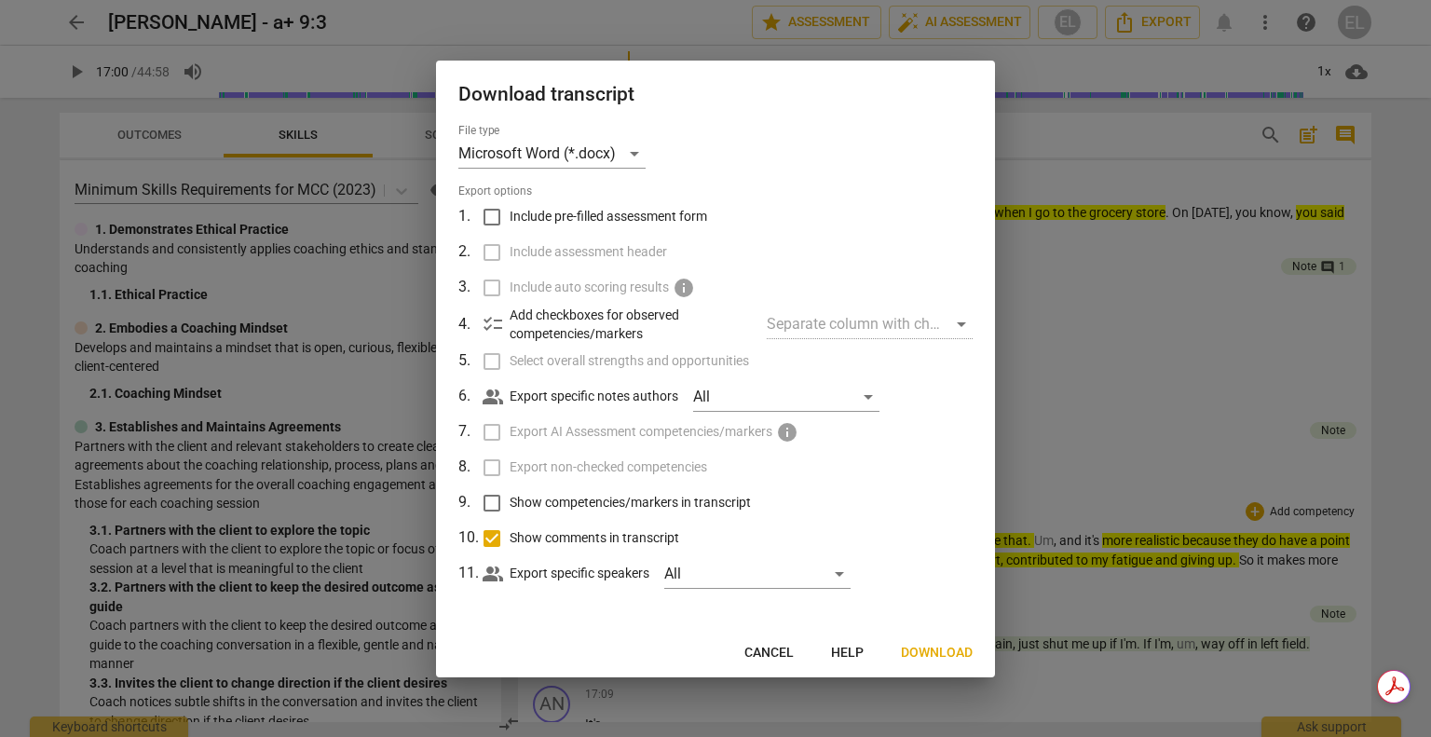
click at [492, 540] on input "Show comments in transcript" at bounding box center [491, 538] width 35 height 35
drag, startPoint x: 714, startPoint y: 72, endPoint x: 749, endPoint y: 63, distance: 36.4
click at [749, 63] on div "Download transcript" at bounding box center [715, 93] width 559 height 64
drag, startPoint x: 921, startPoint y: 192, endPoint x: 1013, endPoint y: 200, distance: 92.6
click at [1013, 200] on div "Download transcript File type Microsoft Word (*.docx) Export options 1 . Includ…" at bounding box center [715, 368] width 1431 height 737
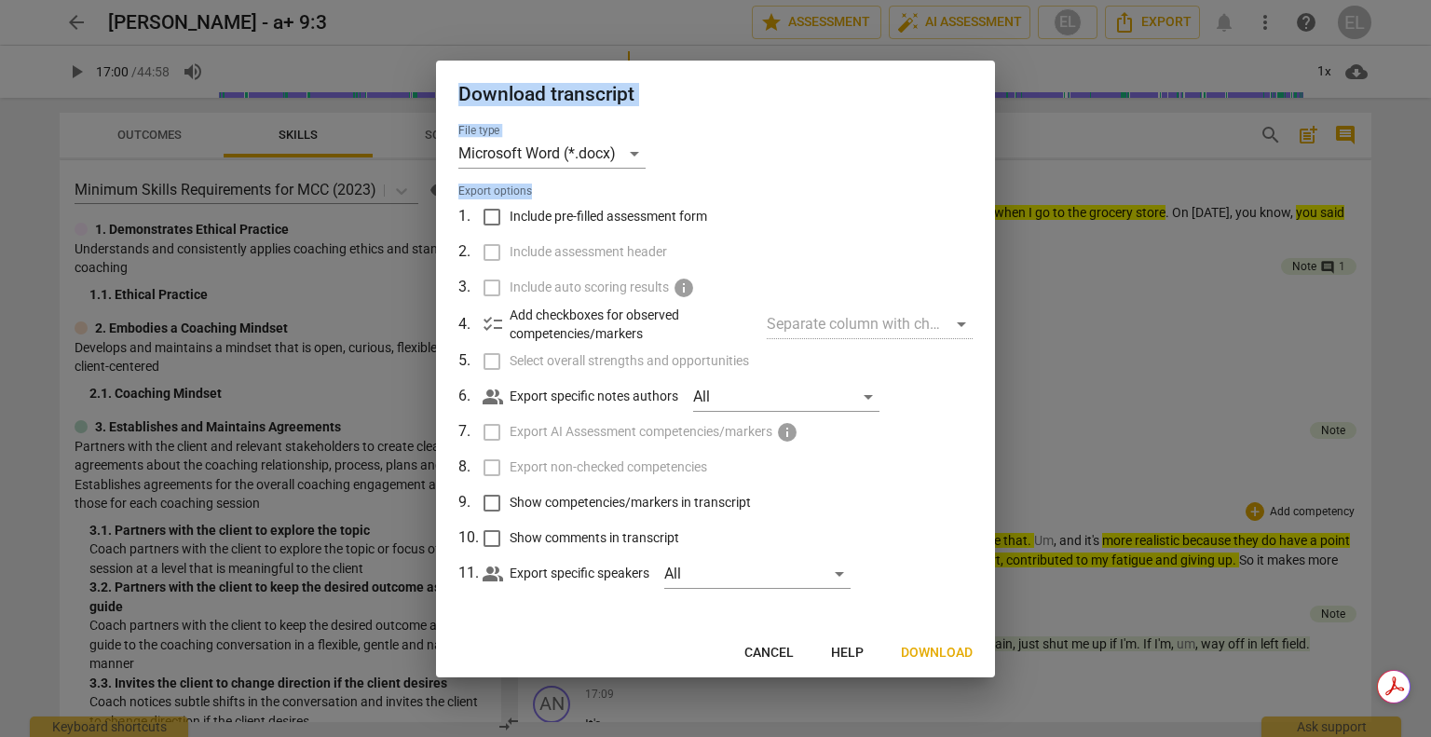
click at [1114, 320] on div at bounding box center [715, 368] width 1431 height 737
checkbox input "true"
